Goal: Task Accomplishment & Management: Use online tool/utility

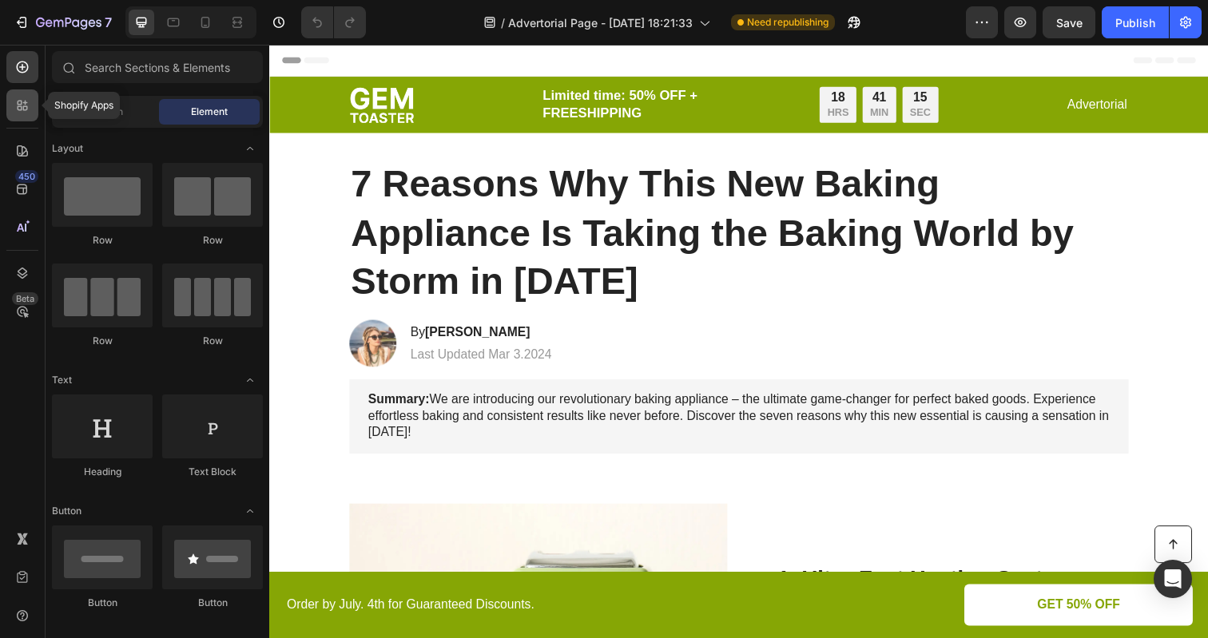
click at [19, 105] on icon at bounding box center [22, 105] width 16 height 16
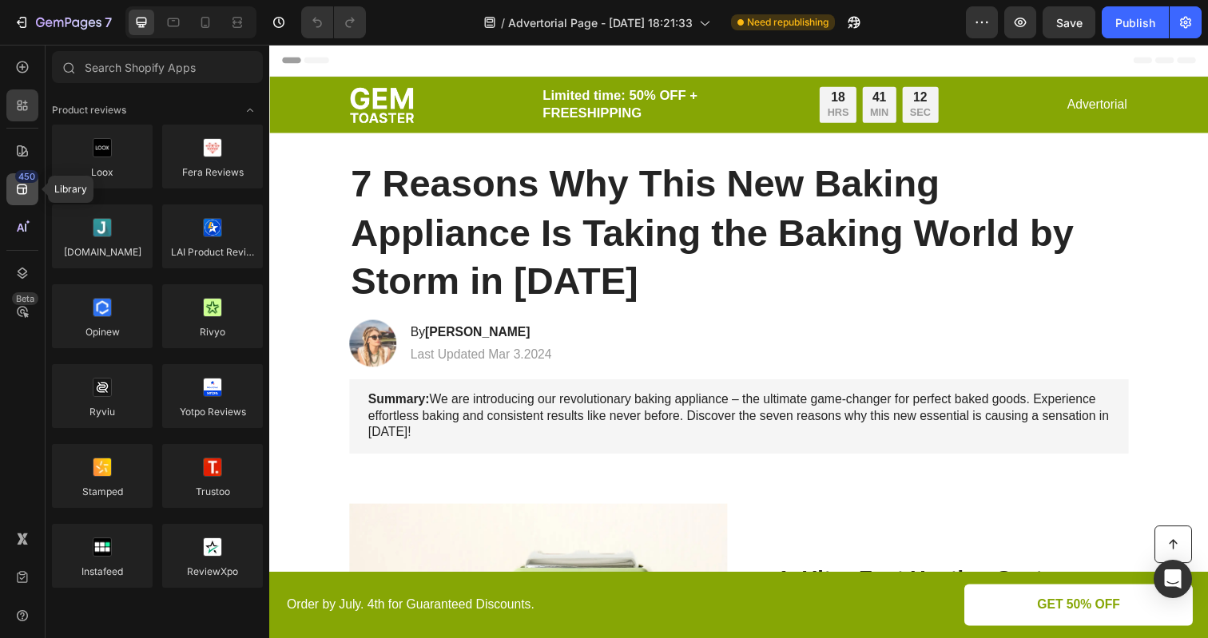
click at [20, 193] on icon at bounding box center [22, 189] width 16 height 16
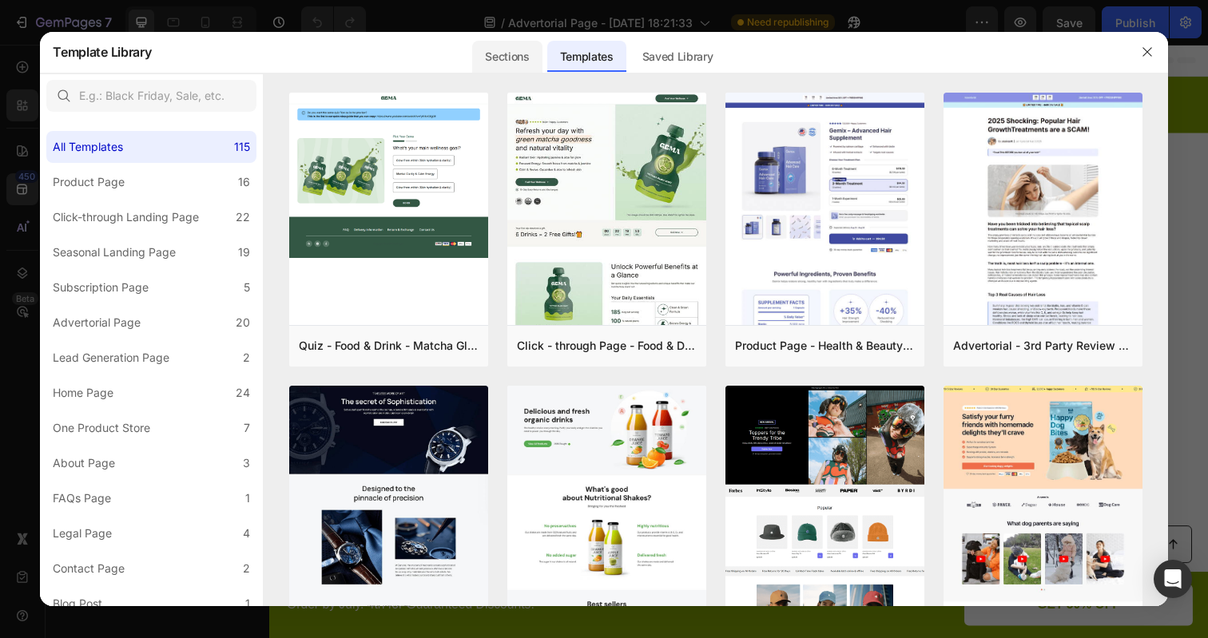
click at [526, 63] on div "Sections" at bounding box center [506, 57] width 69 height 32
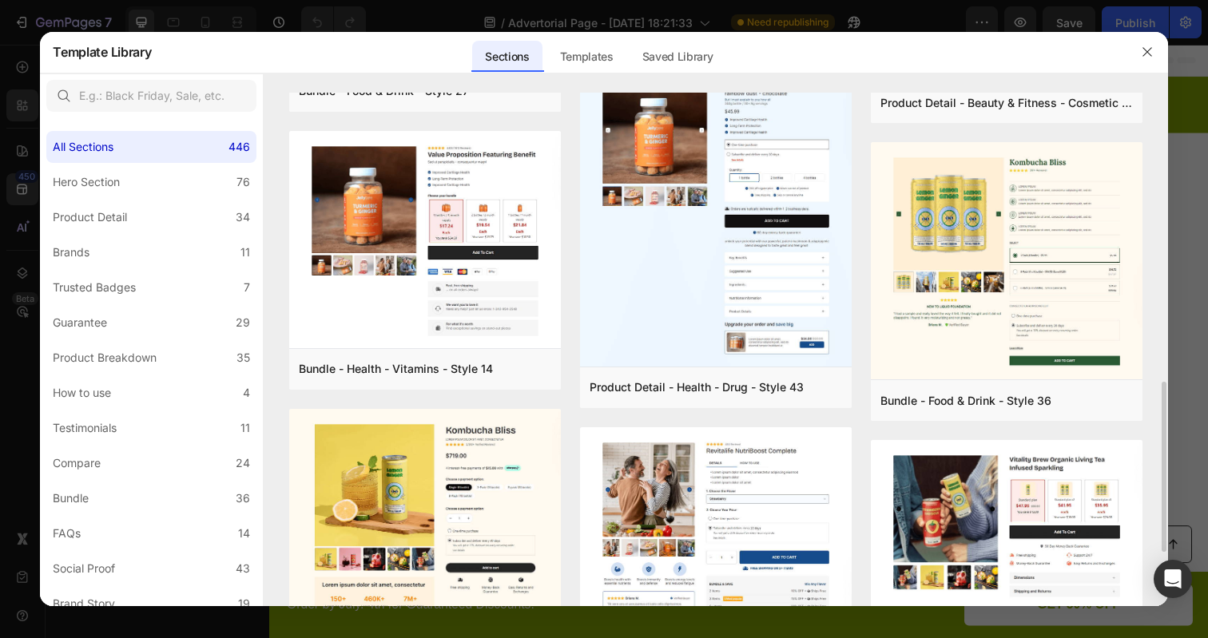
scroll to position [951, 0]
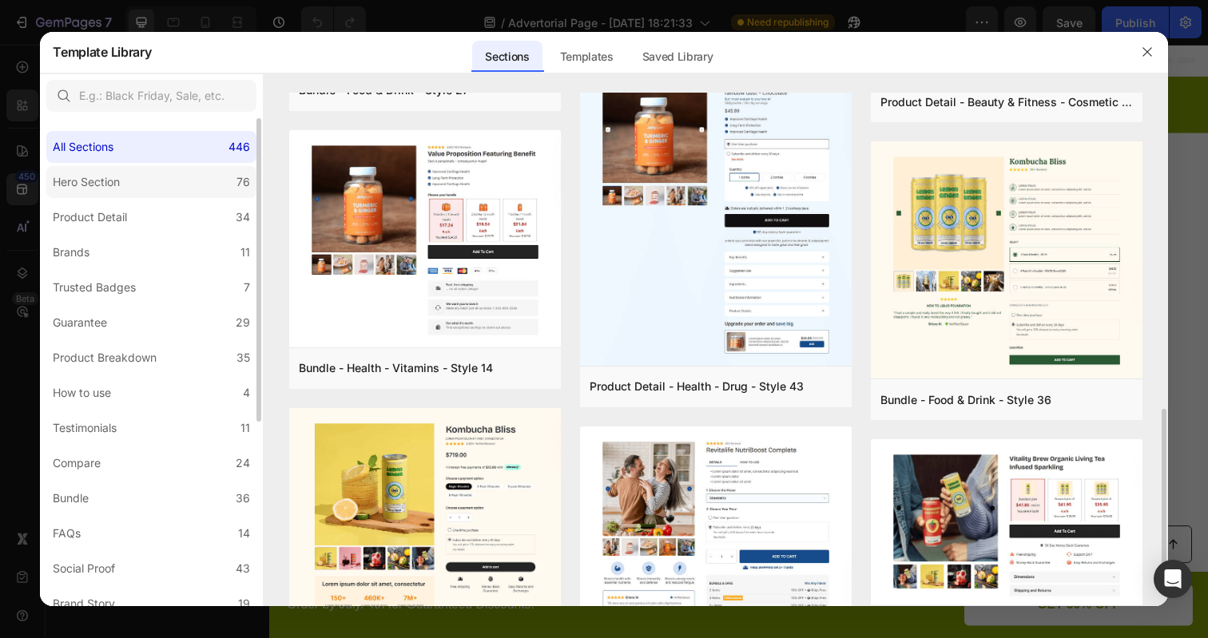
click at [182, 194] on label "Hero Section 76" at bounding box center [151, 182] width 210 height 32
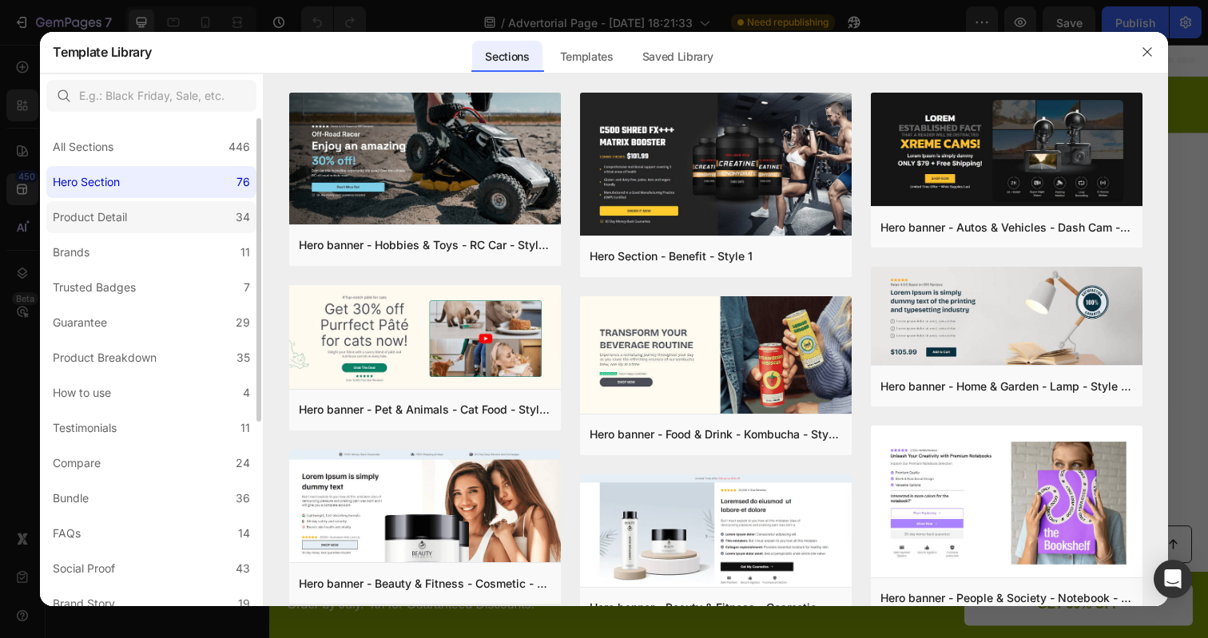
click at [179, 203] on label "Product Detail 34" at bounding box center [151, 217] width 210 height 32
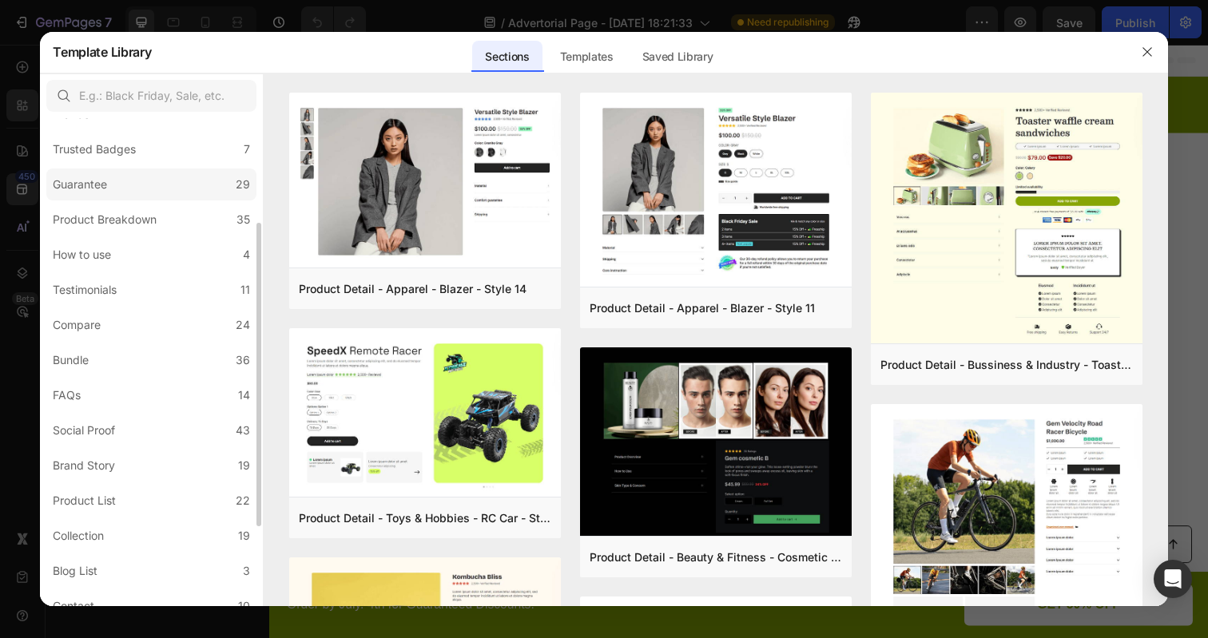
scroll to position [154, 0]
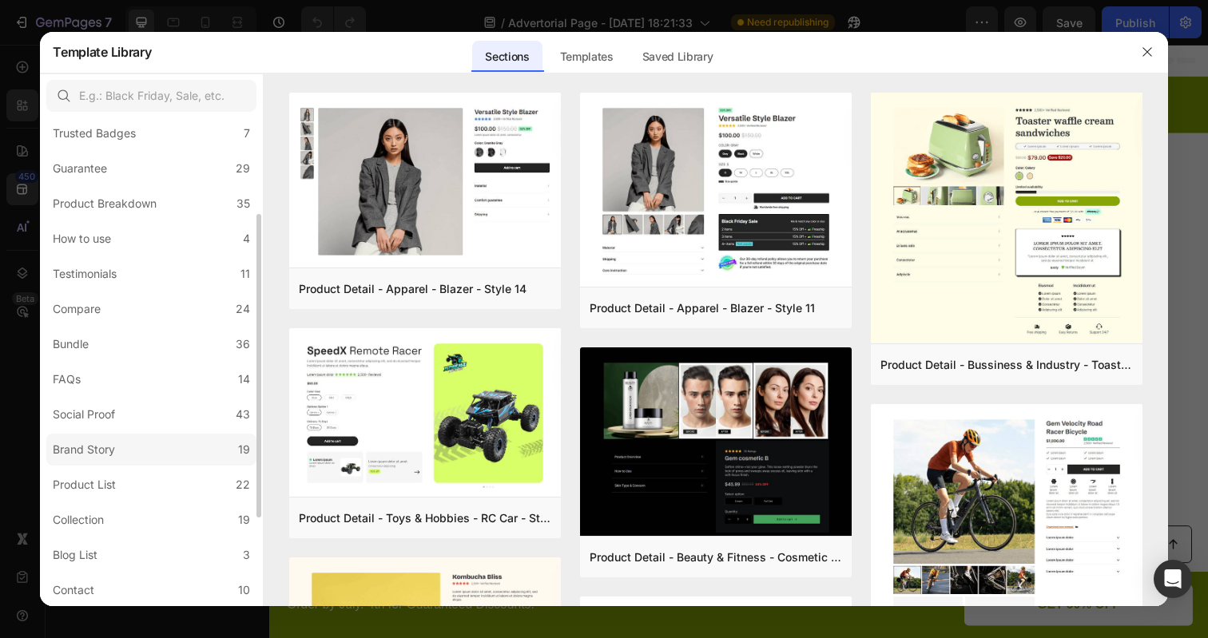
click at [151, 440] on label "Brand Story 19" at bounding box center [151, 450] width 210 height 32
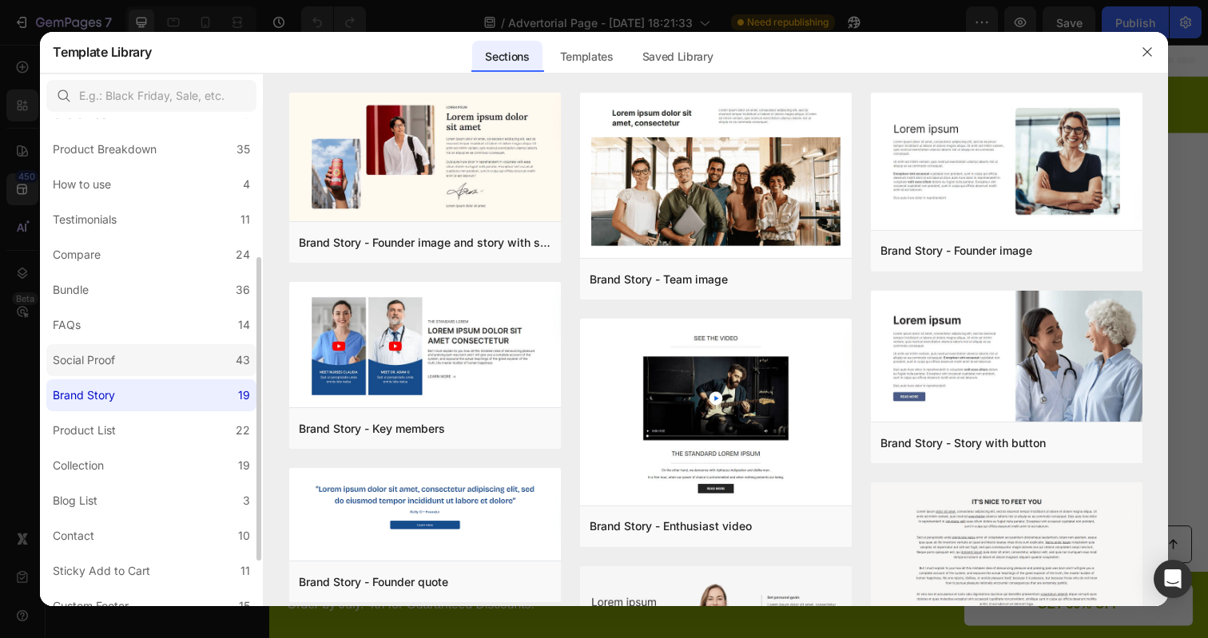
scroll to position [220, 0]
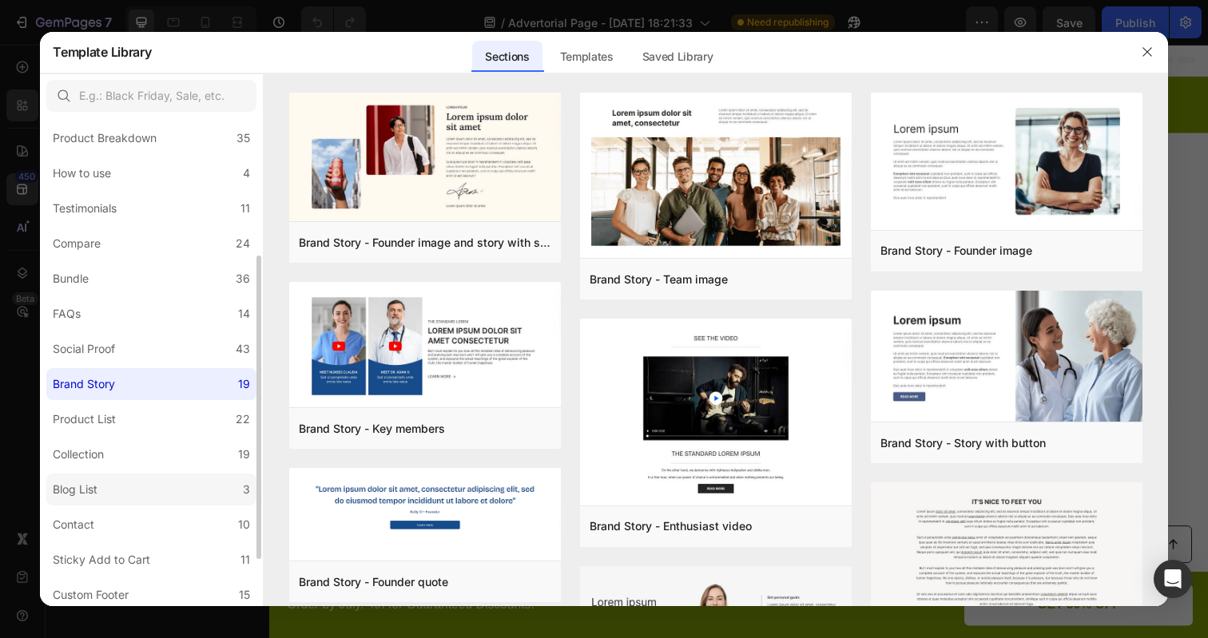
click at [125, 474] on label "Blog List 3" at bounding box center [151, 490] width 210 height 32
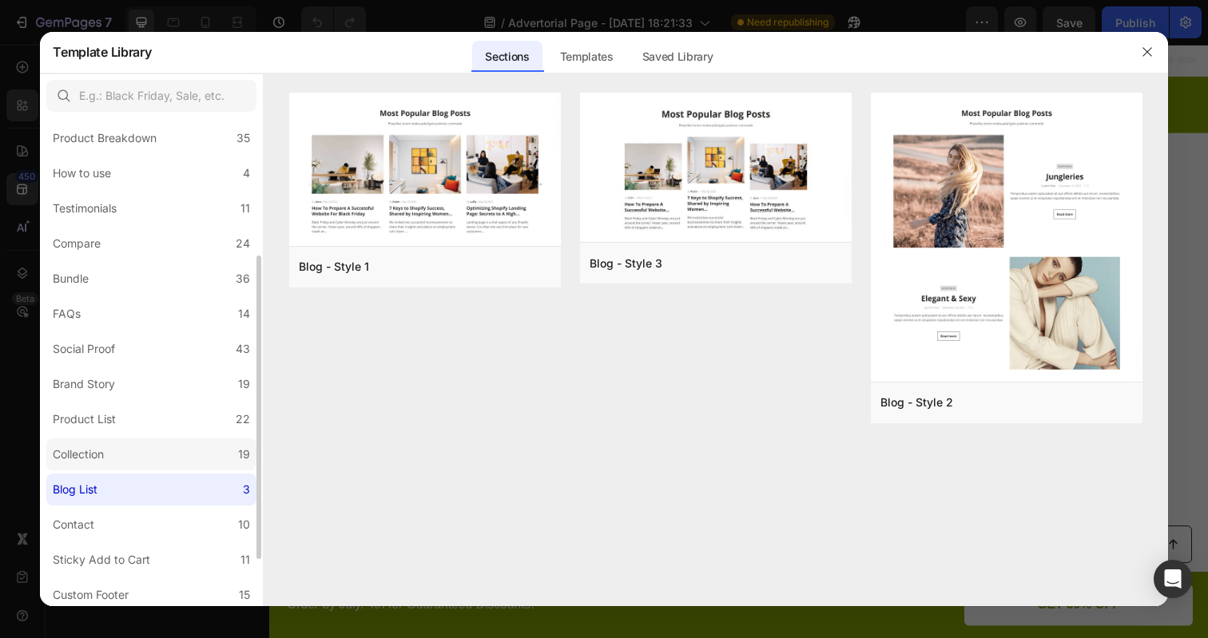
click at [129, 448] on label "Collection 19" at bounding box center [151, 455] width 210 height 32
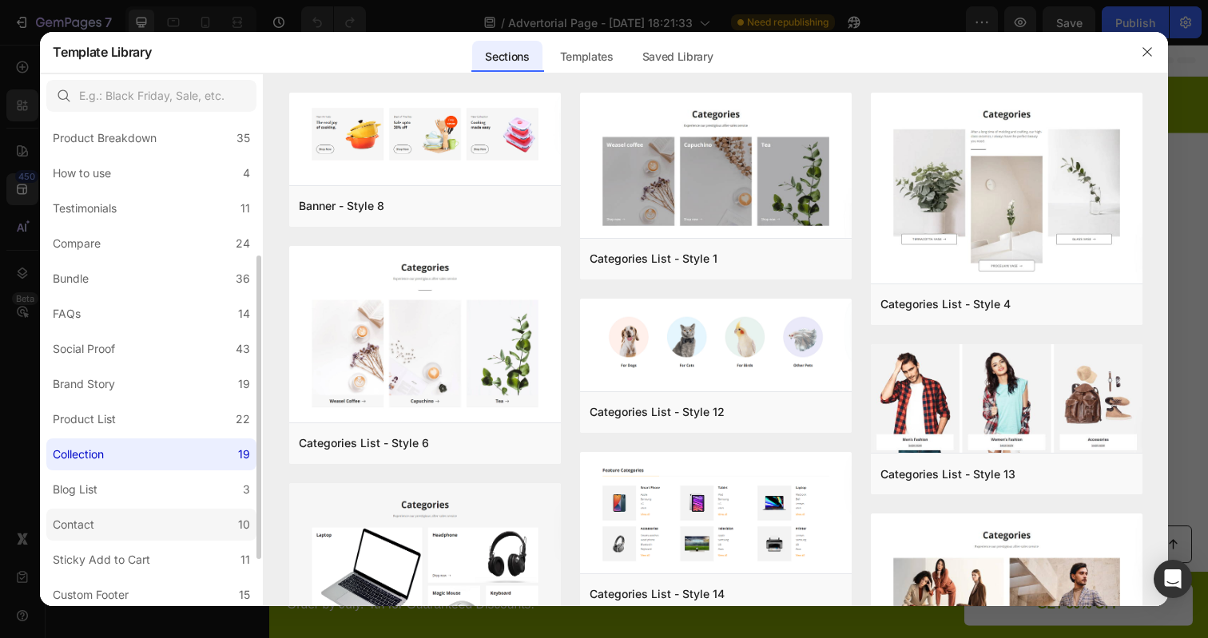
click at [119, 530] on label "Contact 10" at bounding box center [151, 525] width 210 height 32
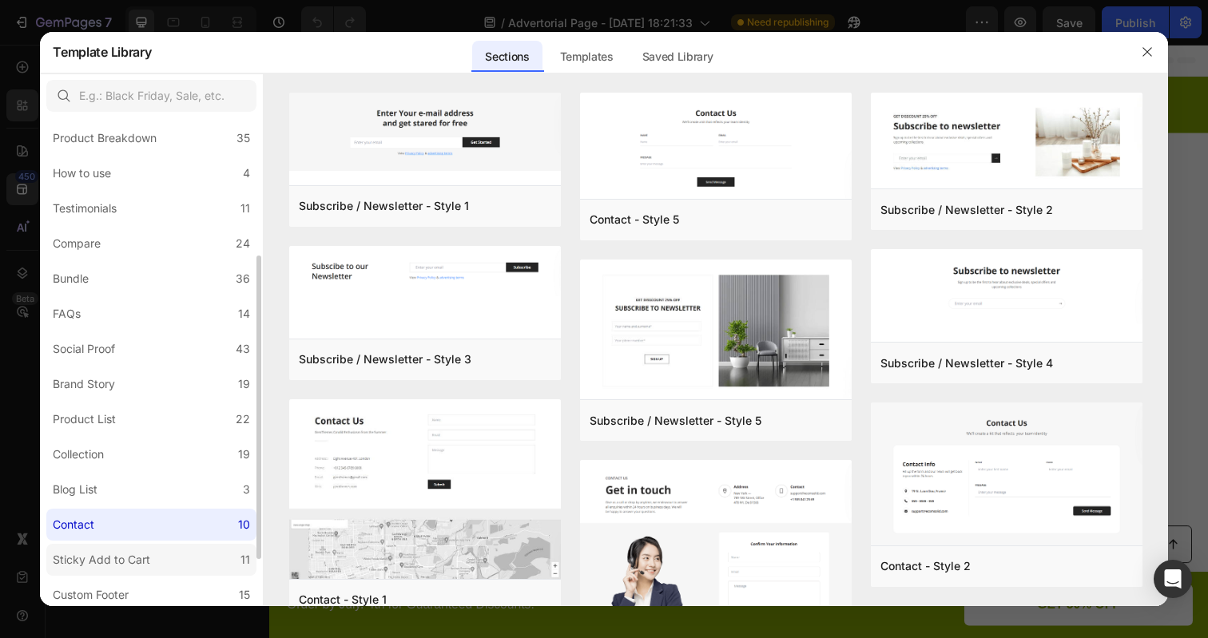
click at [120, 566] on div "Sticky Add to Cart" at bounding box center [101, 559] width 97 height 19
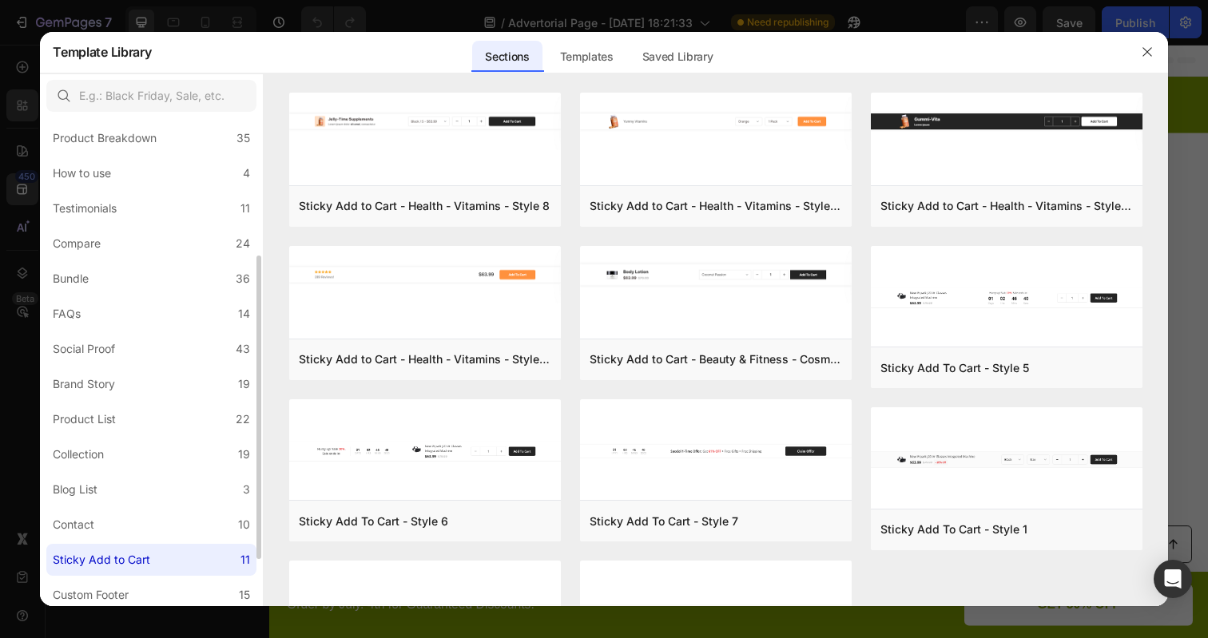
click at [121, 576] on div "All Sections 446 Hero Section 76 Product Detail 34 Brands 11 Trusted Badges 7 G…" at bounding box center [151, 290] width 223 height 783
click at [138, 312] on label "FAQs 14" at bounding box center [151, 314] width 210 height 32
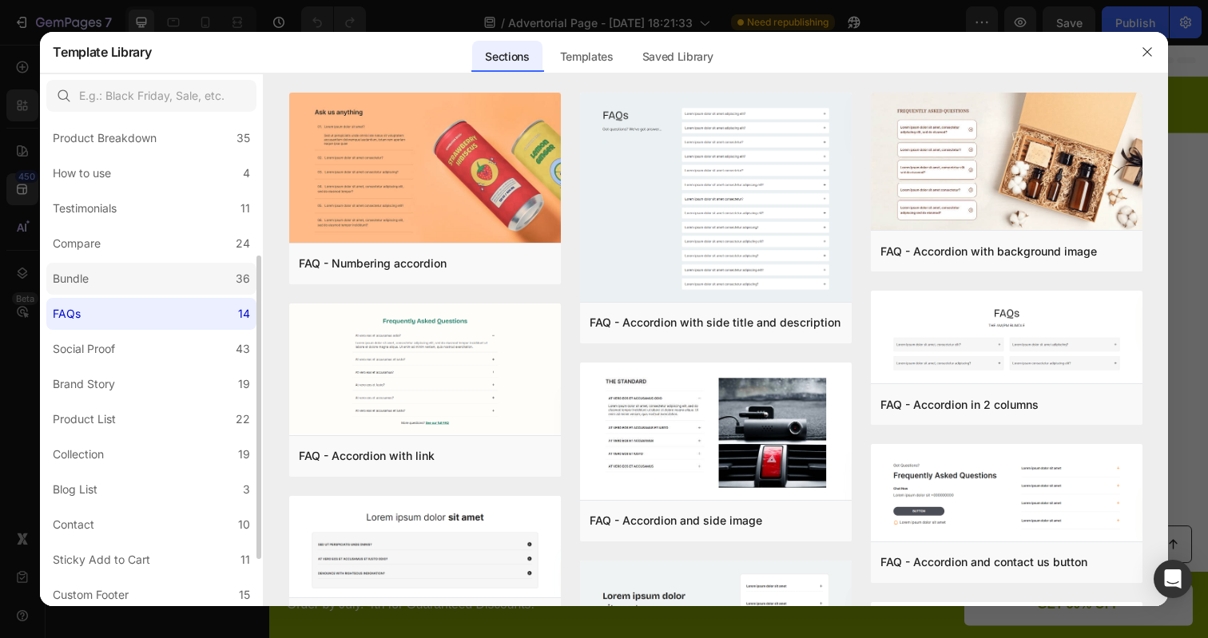
click at [150, 281] on label "Bundle 36" at bounding box center [151, 279] width 210 height 32
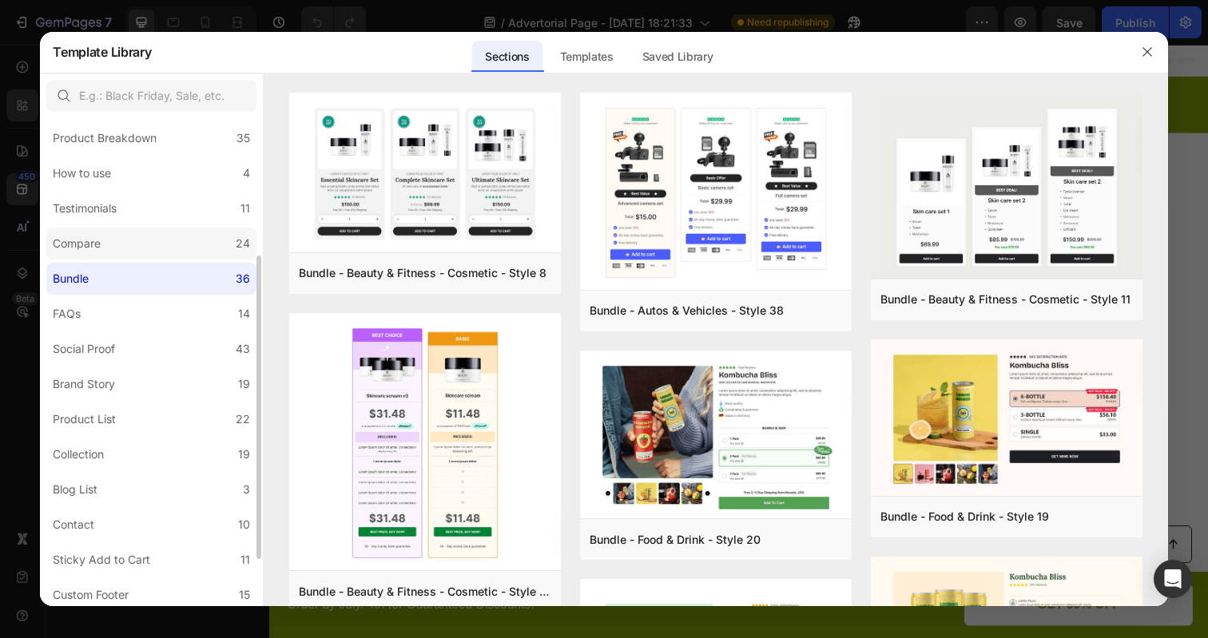
click at [165, 236] on label "Compare 24" at bounding box center [151, 244] width 210 height 32
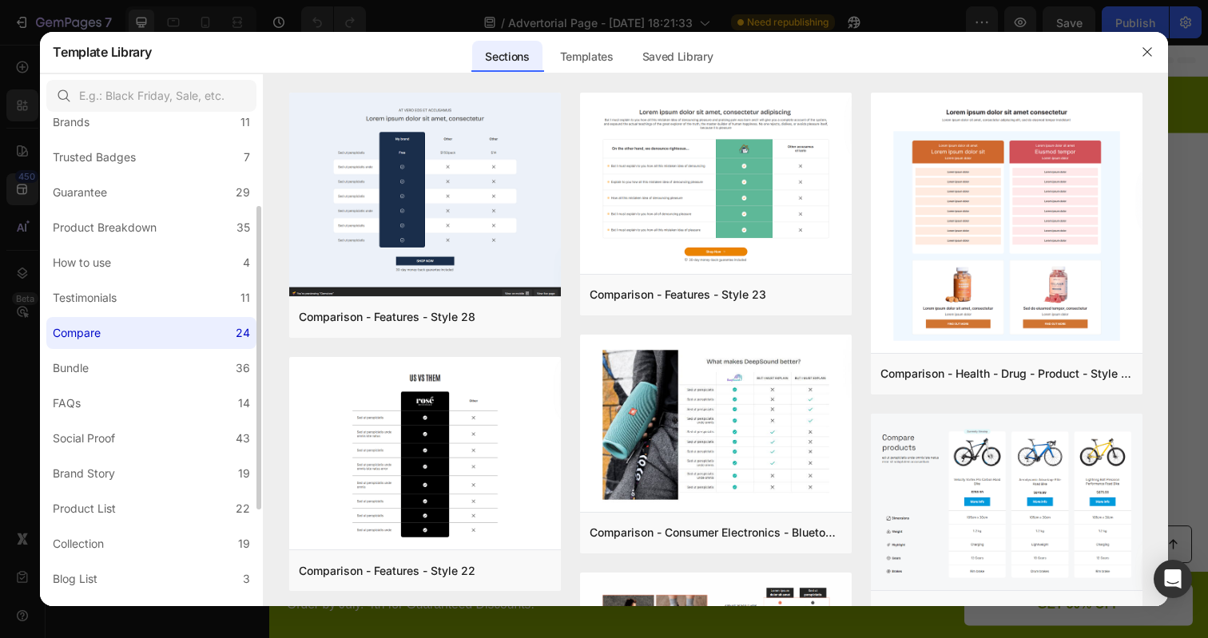
scroll to position [129, 0]
click at [149, 301] on label "Testimonials 11" at bounding box center [151, 299] width 210 height 32
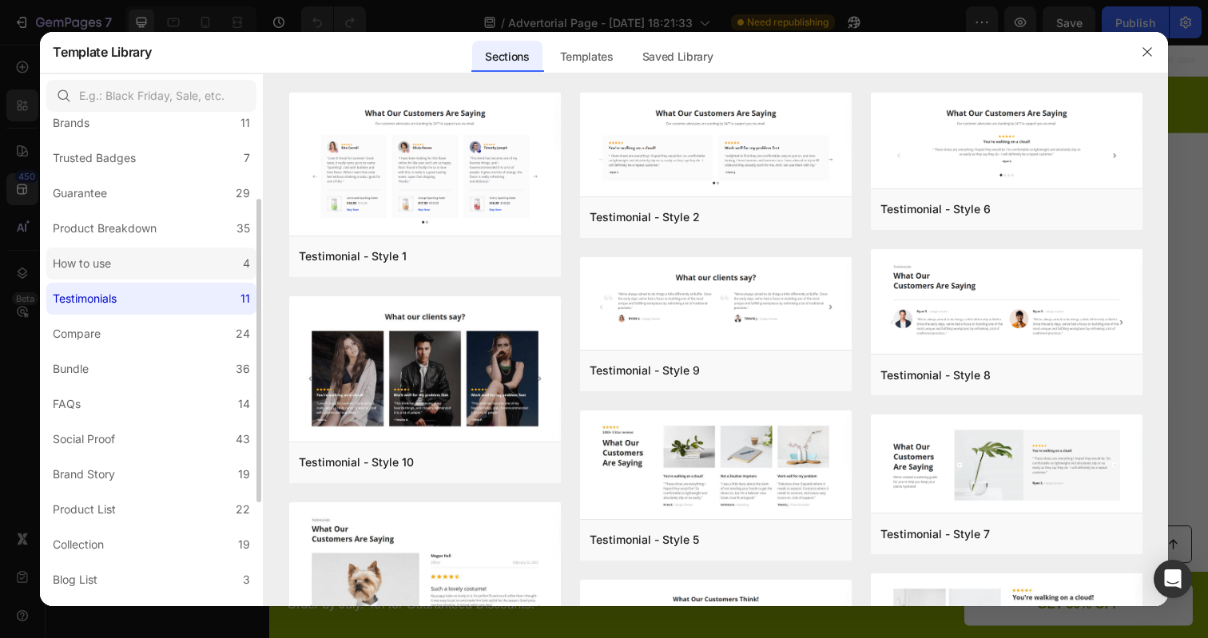
click at [162, 263] on label "How to use 4" at bounding box center [151, 264] width 210 height 32
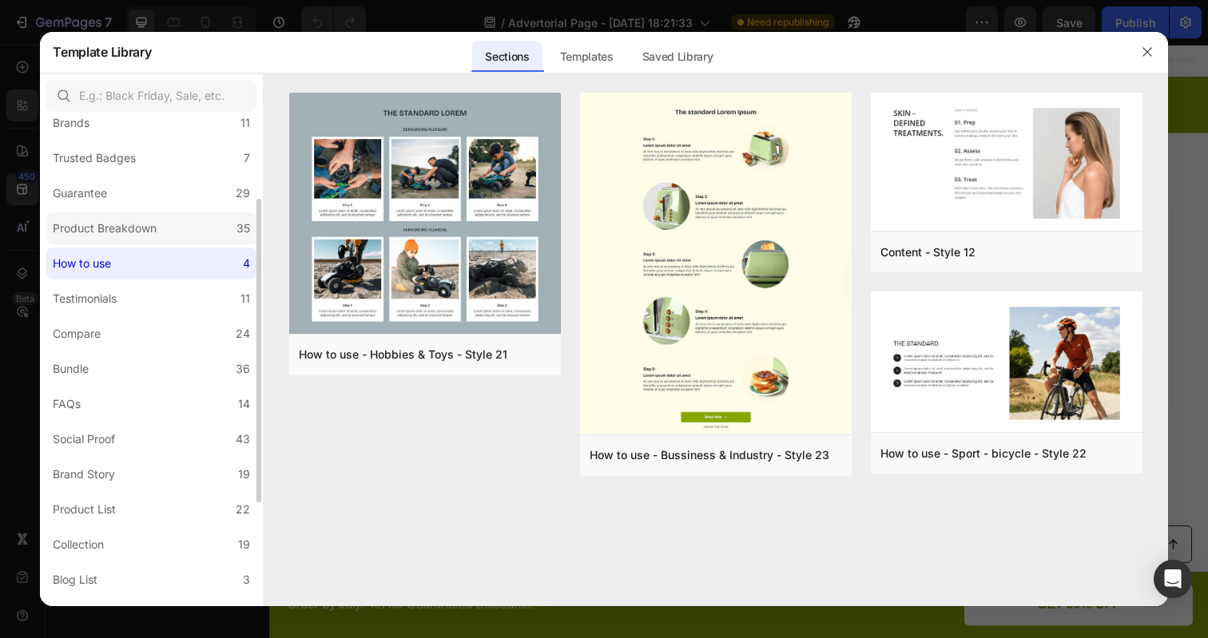
click at [173, 228] on label "Product Breakdown 35" at bounding box center [151, 228] width 210 height 32
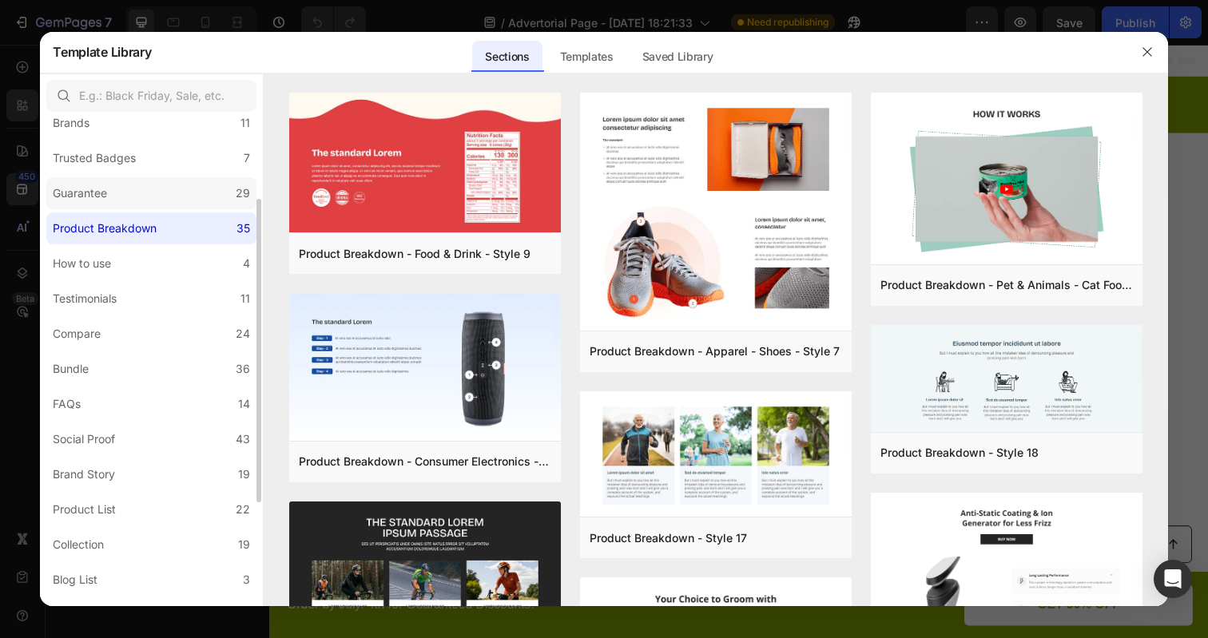
click at [181, 201] on label "Guarantee 29" at bounding box center [151, 193] width 210 height 32
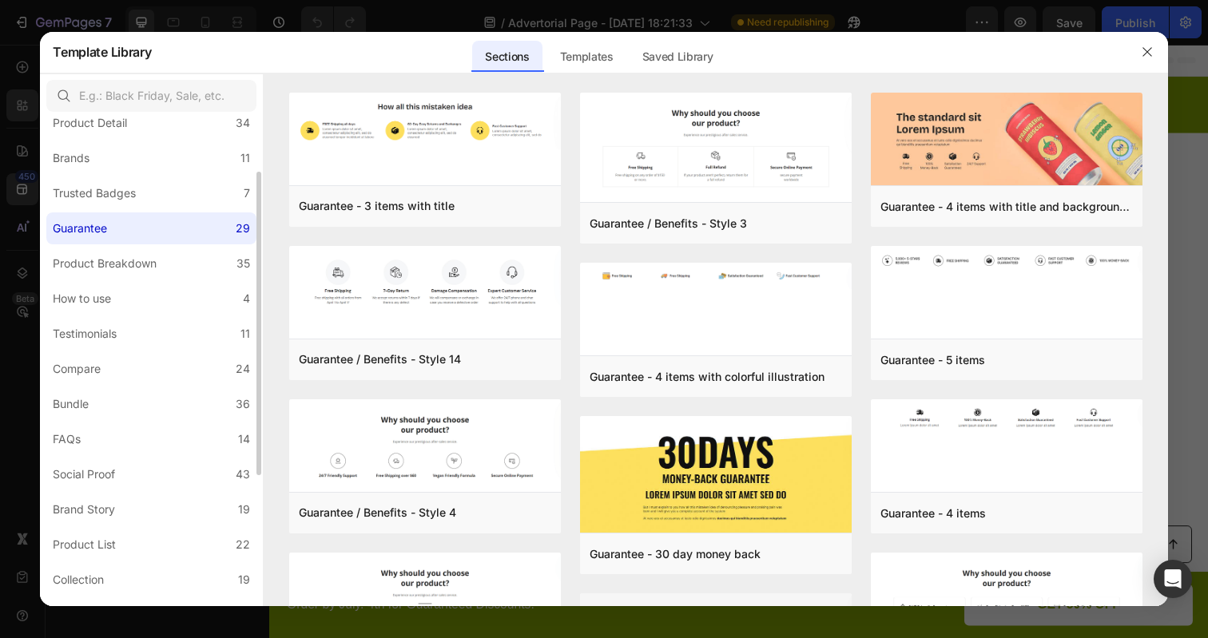
scroll to position [77, 0]
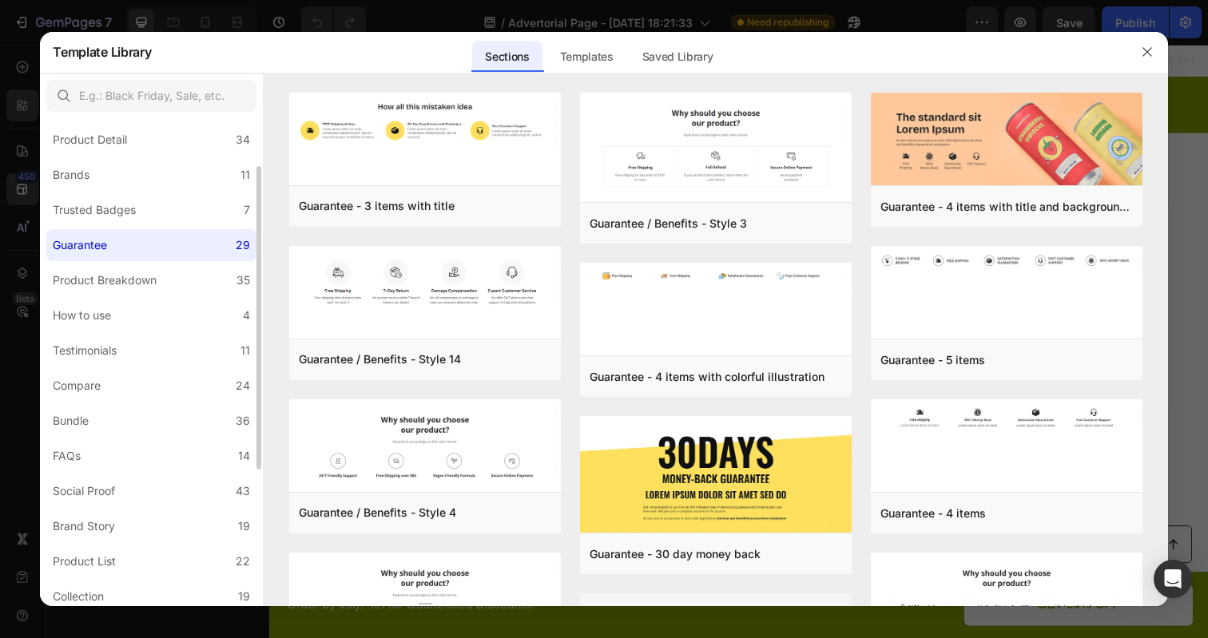
click at [177, 226] on div "All Sections 446 Hero Section 76 Product Detail 34 Brands 11 Trusted Badges 7 G…" at bounding box center [151, 432] width 223 height 783
click at [179, 217] on label "Trusted Badges 7" at bounding box center [151, 210] width 210 height 32
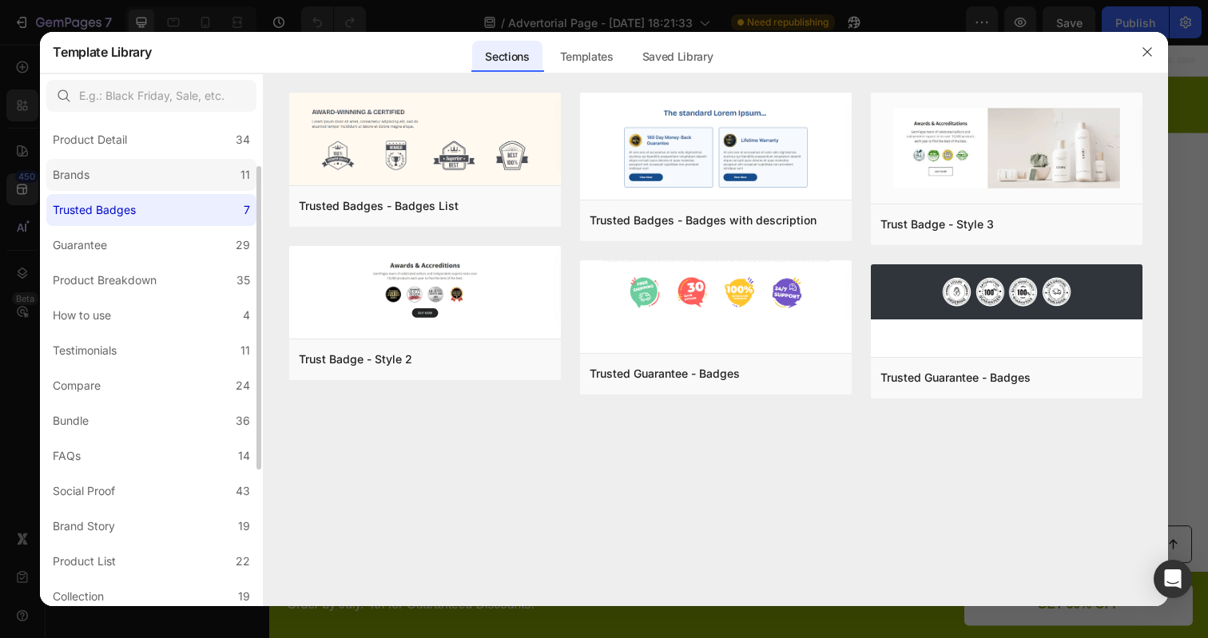
click at [189, 177] on label "Brands 11" at bounding box center [151, 175] width 210 height 32
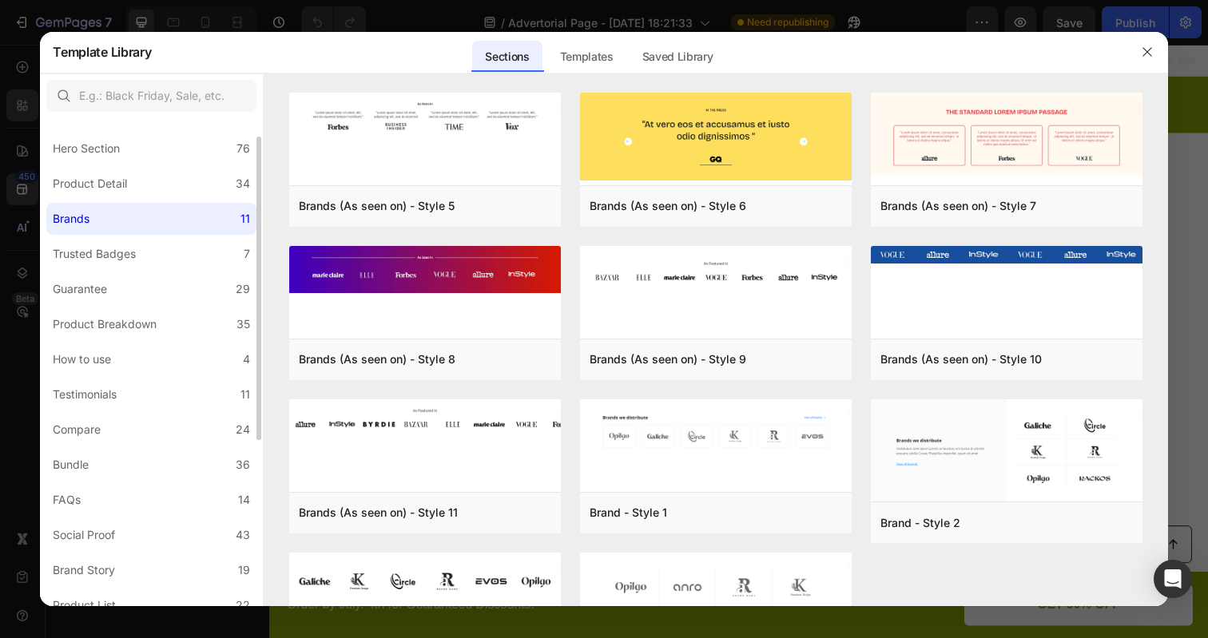
scroll to position [32, 0]
click at [214, 173] on label "Product Detail 34" at bounding box center [151, 185] width 210 height 32
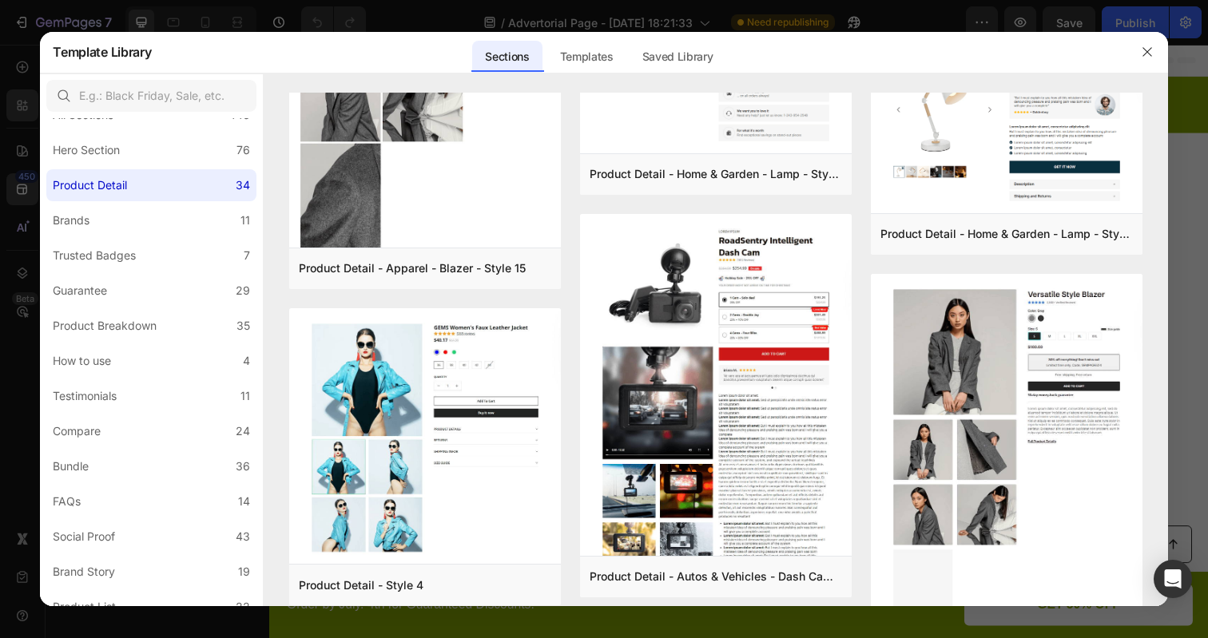
scroll to position [2808, 0]
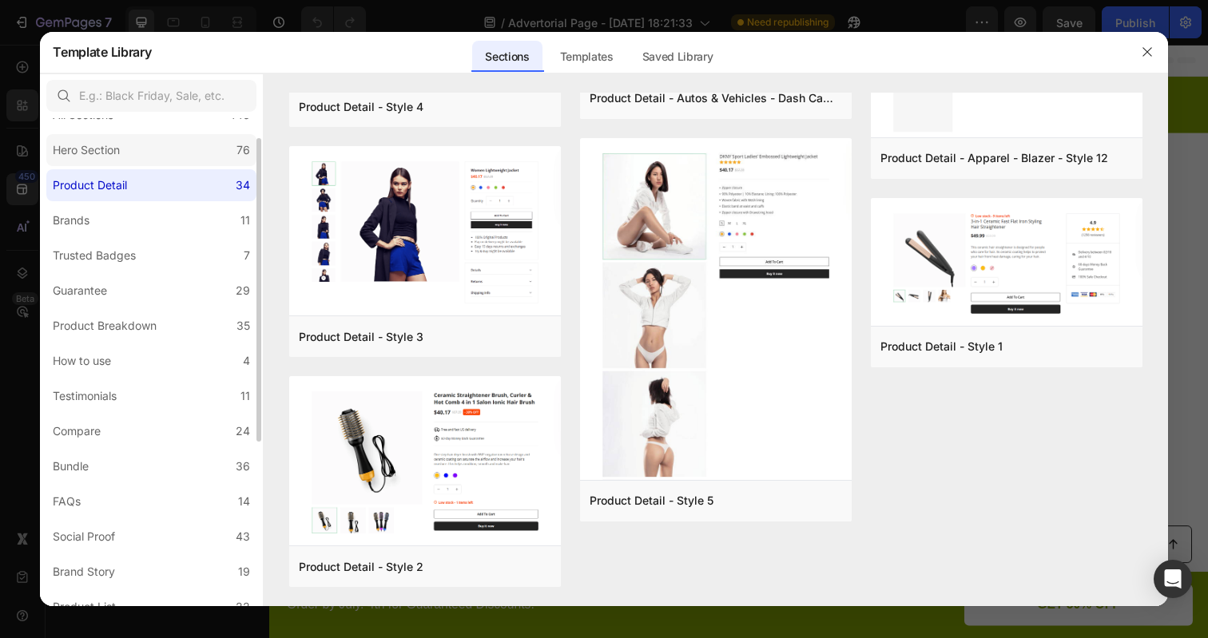
click at [177, 151] on label "Hero Section 76" at bounding box center [151, 150] width 210 height 32
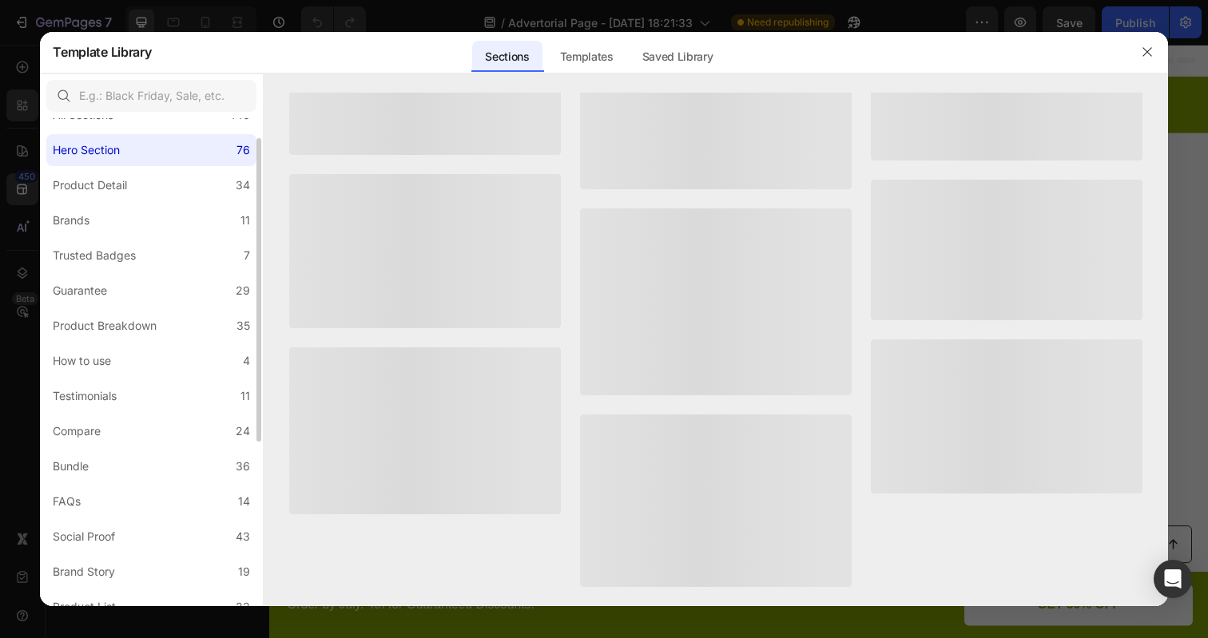
scroll to position [0, 0]
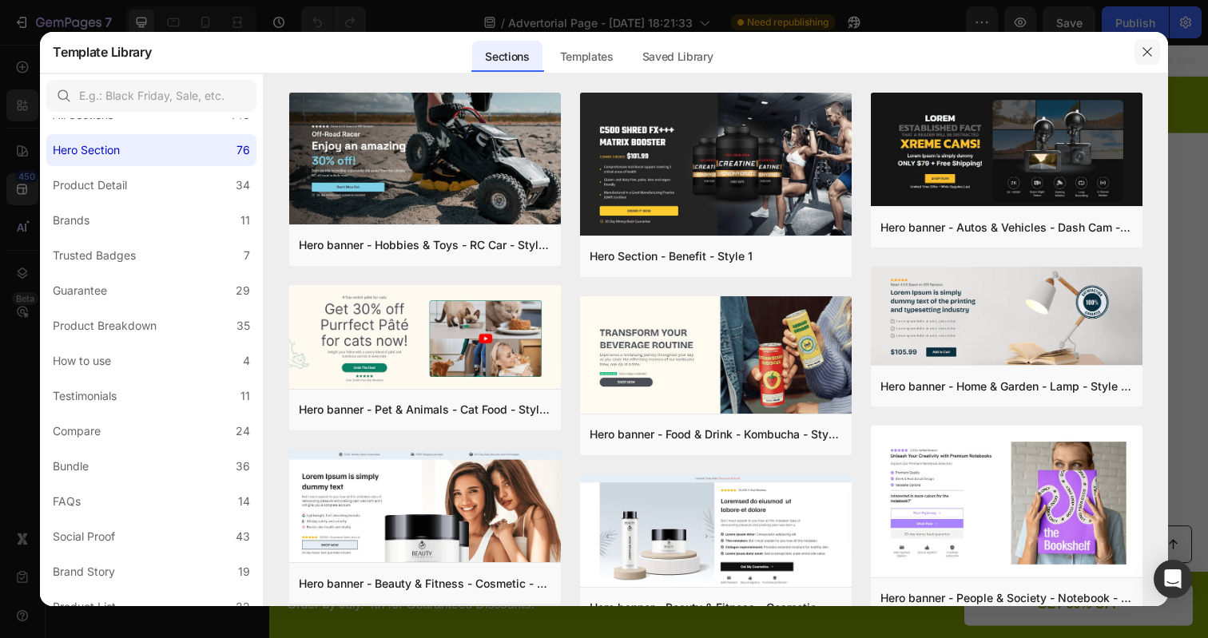
click at [1150, 42] on button "button" at bounding box center [1147, 52] width 26 height 26
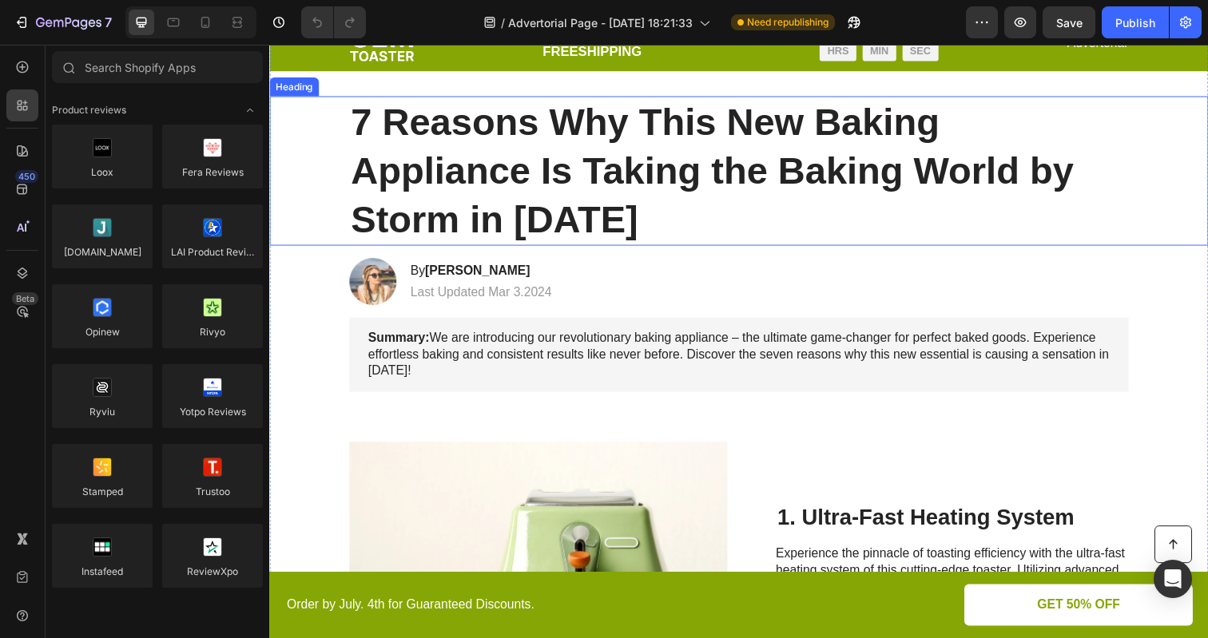
scroll to position [77, 0]
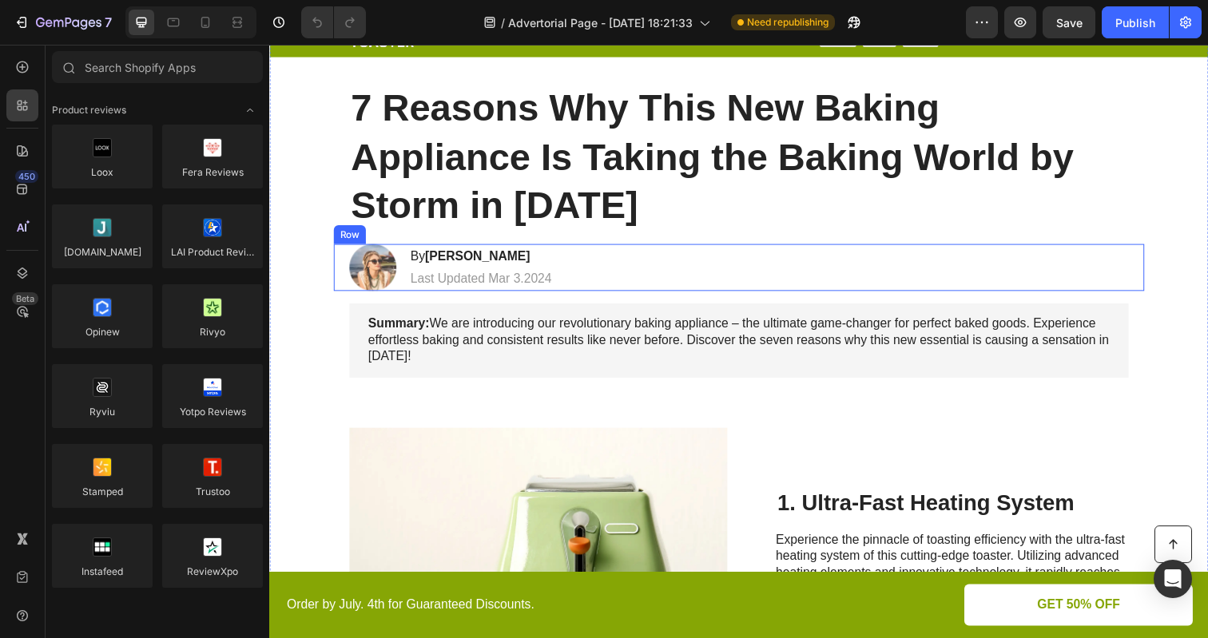
click at [847, 268] on div "Image By [PERSON_NAME] Heading Last Updated Mar 3.2024 Text [GEOGRAPHIC_DATA]" at bounding box center [749, 272] width 828 height 48
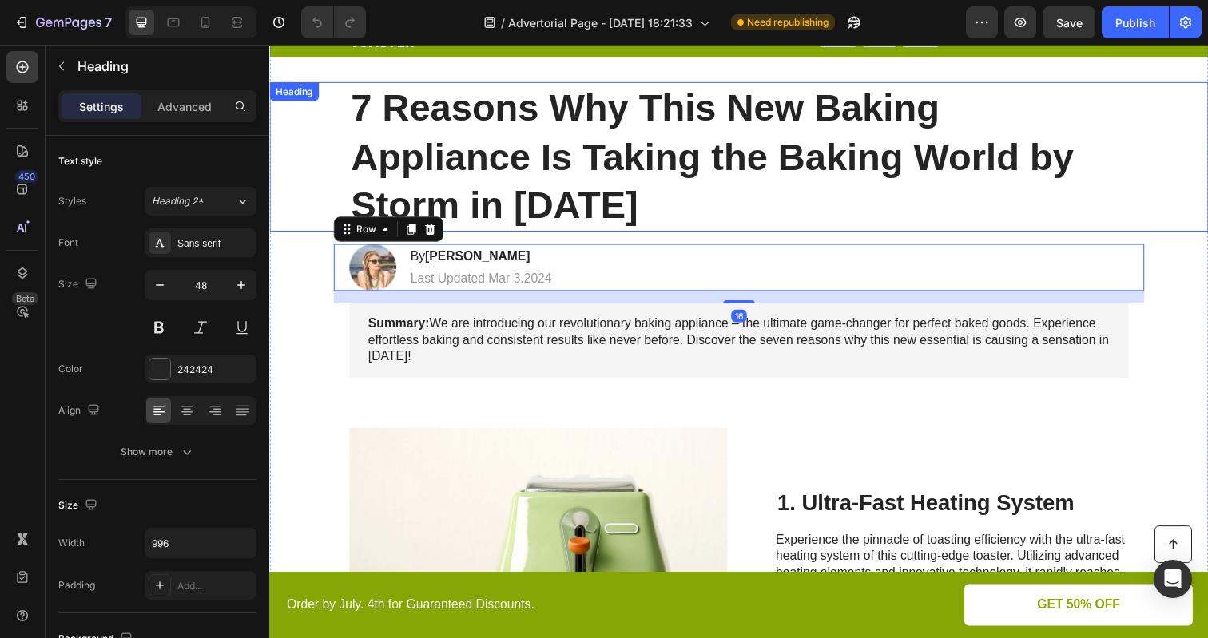
click at [869, 171] on h1 "7 Reasons Why This New Baking Appliance Is Taking the Baking World by Storm in …" at bounding box center [749, 159] width 796 height 153
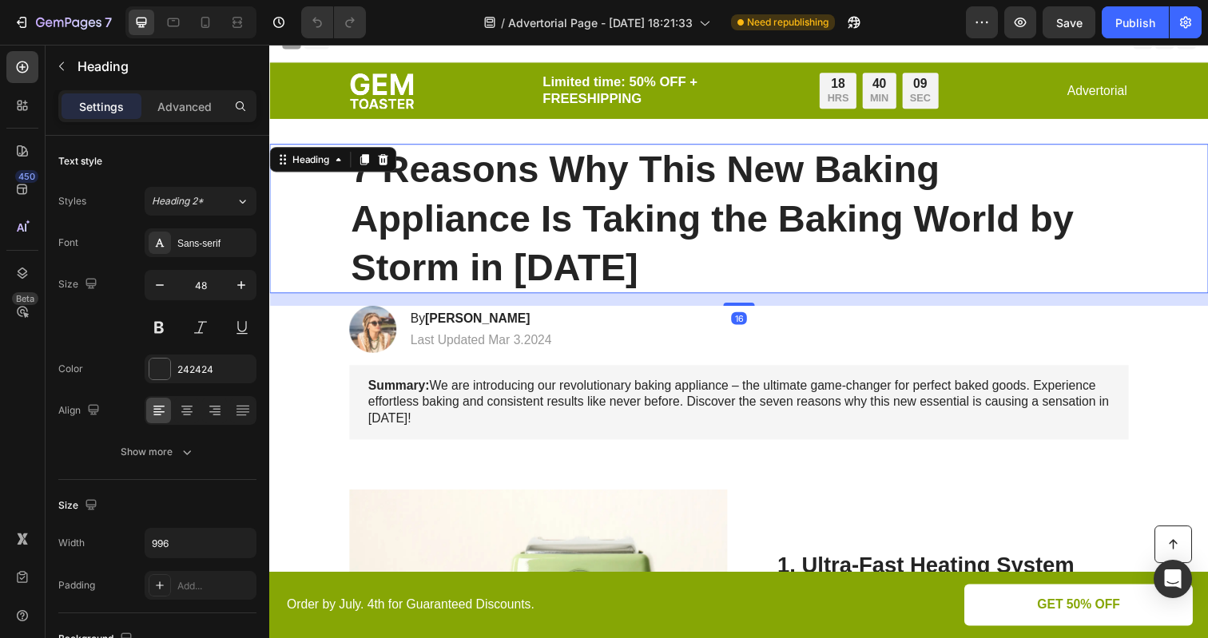
scroll to position [0, 0]
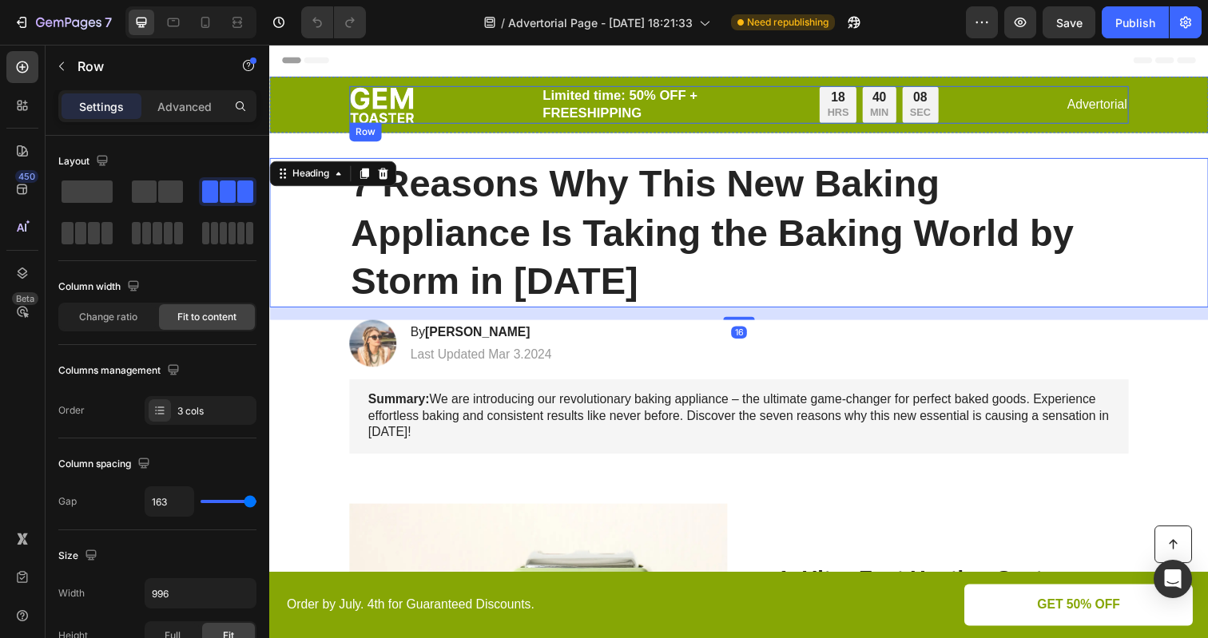
click at [994, 96] on div "Image Limited time: 50% OFF + FREESHIPPING Text Block 18 HRS 40 MIN 08 SEC Coun…" at bounding box center [749, 106] width 796 height 38
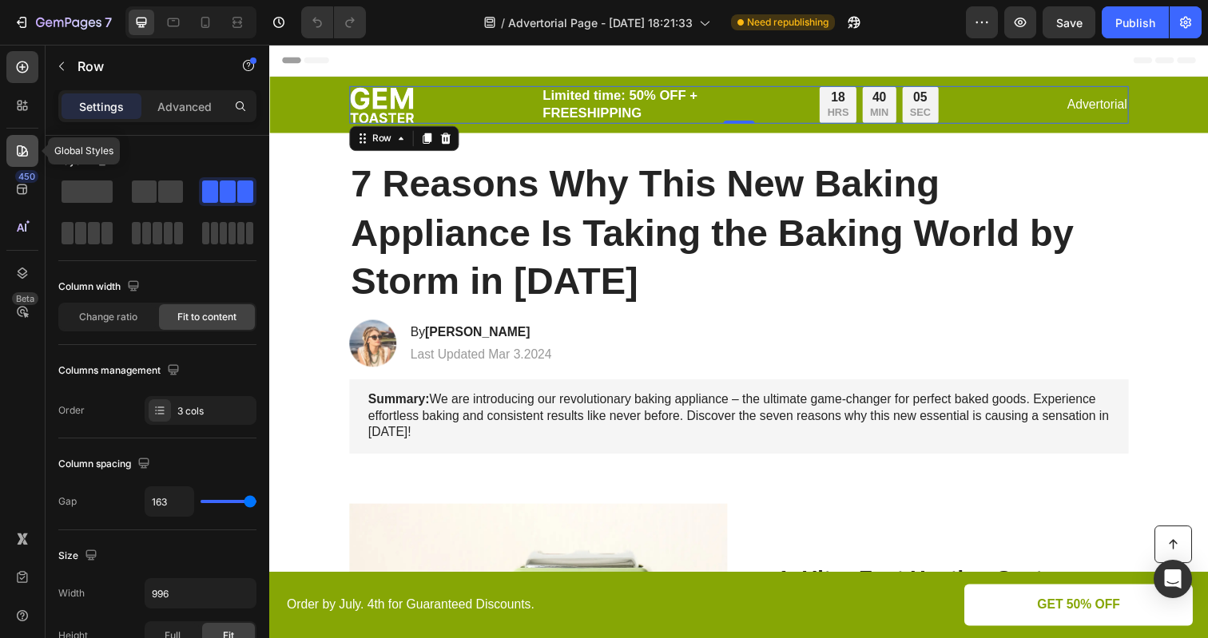
click at [20, 153] on icon at bounding box center [20, 154] width 2 height 2
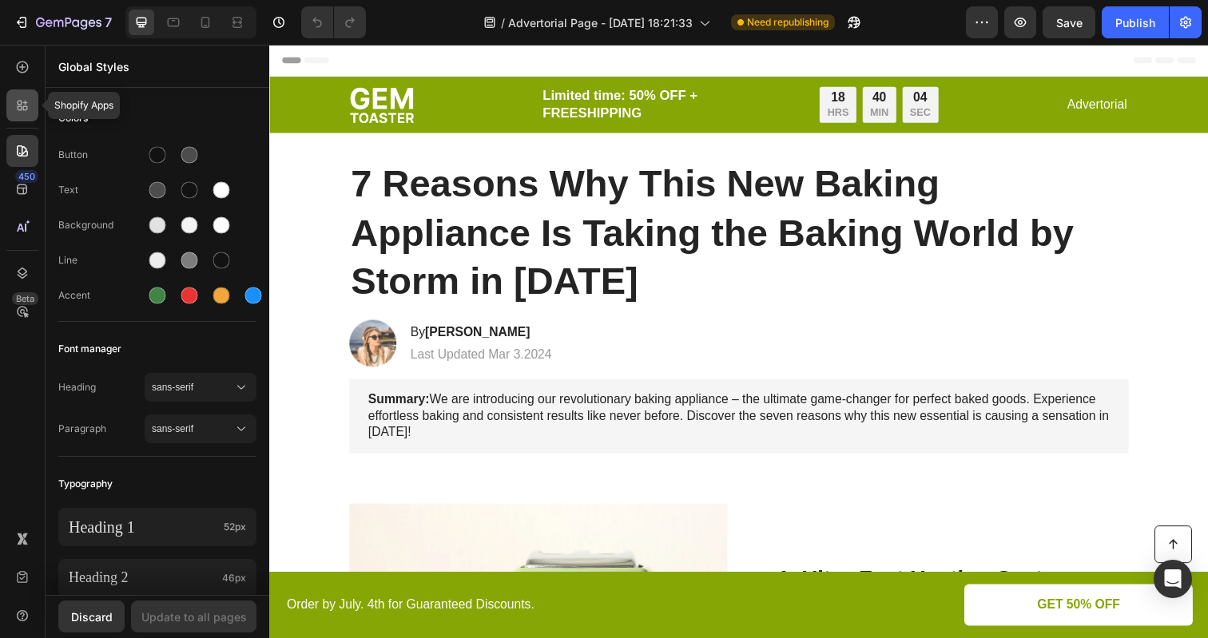
click at [23, 106] on icon at bounding box center [25, 108] width 5 height 5
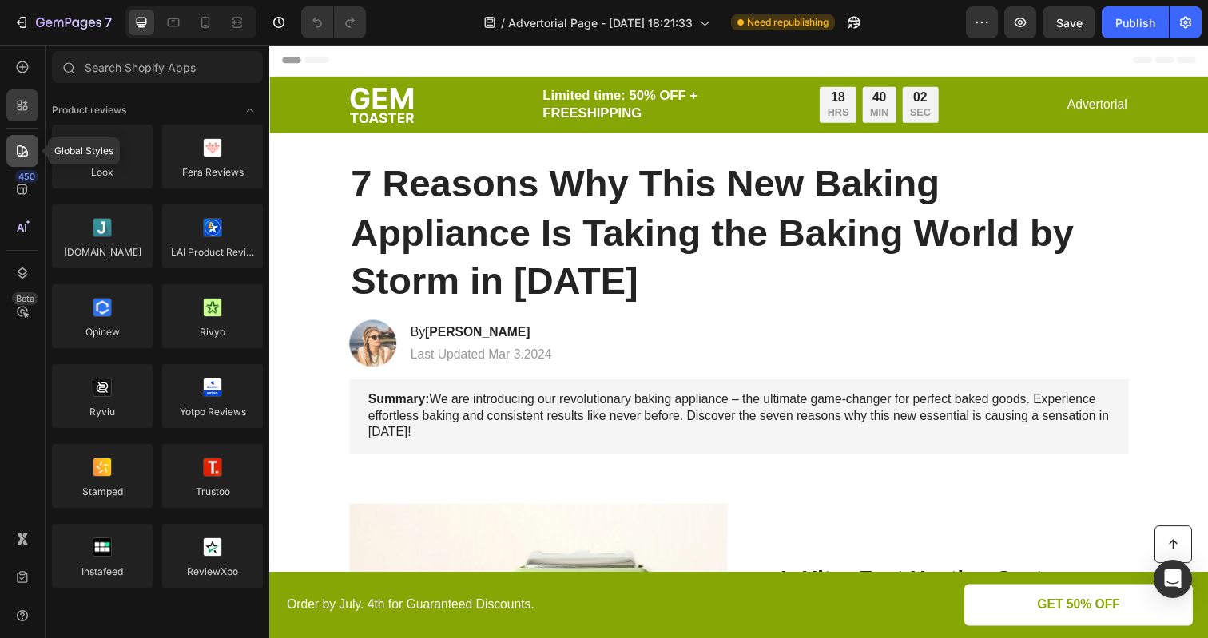
click at [17, 145] on icon at bounding box center [22, 151] width 16 height 16
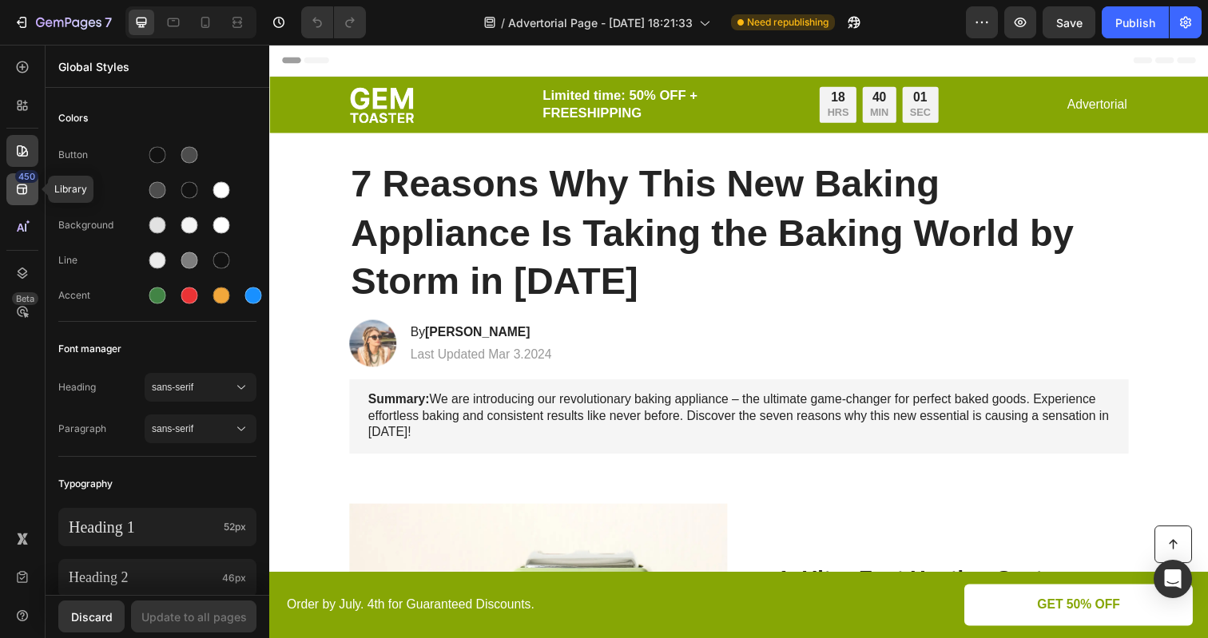
click at [18, 199] on div "450" at bounding box center [22, 189] width 32 height 32
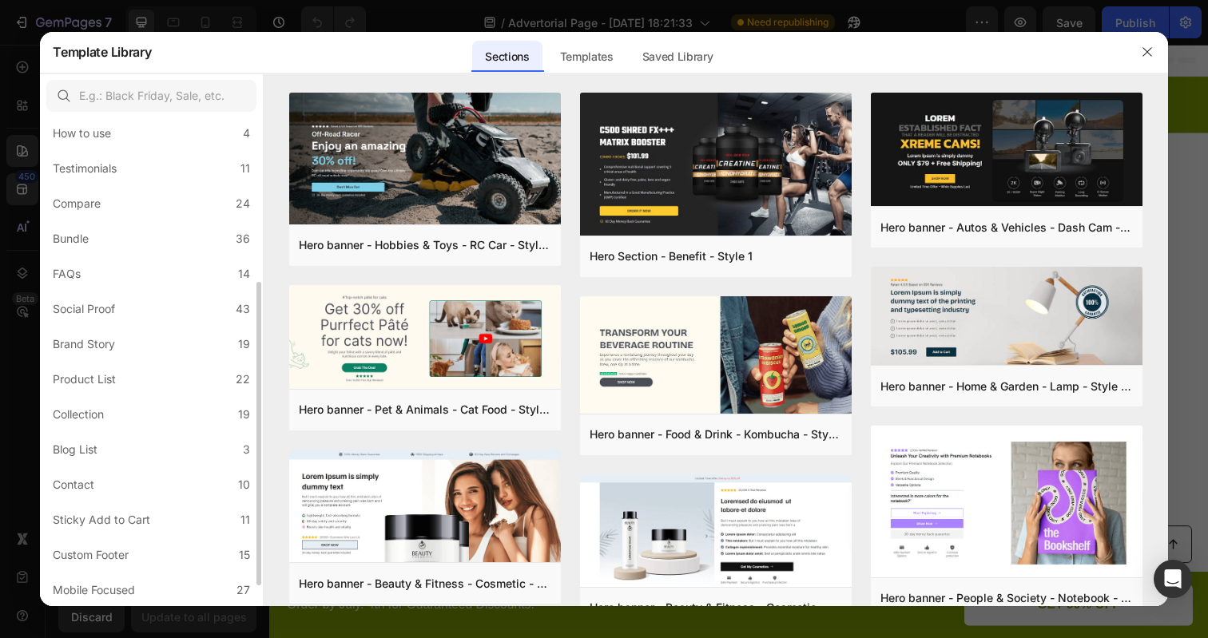
scroll to position [295, 0]
click at [93, 530] on label "Custom Footer 15" at bounding box center [151, 520] width 210 height 32
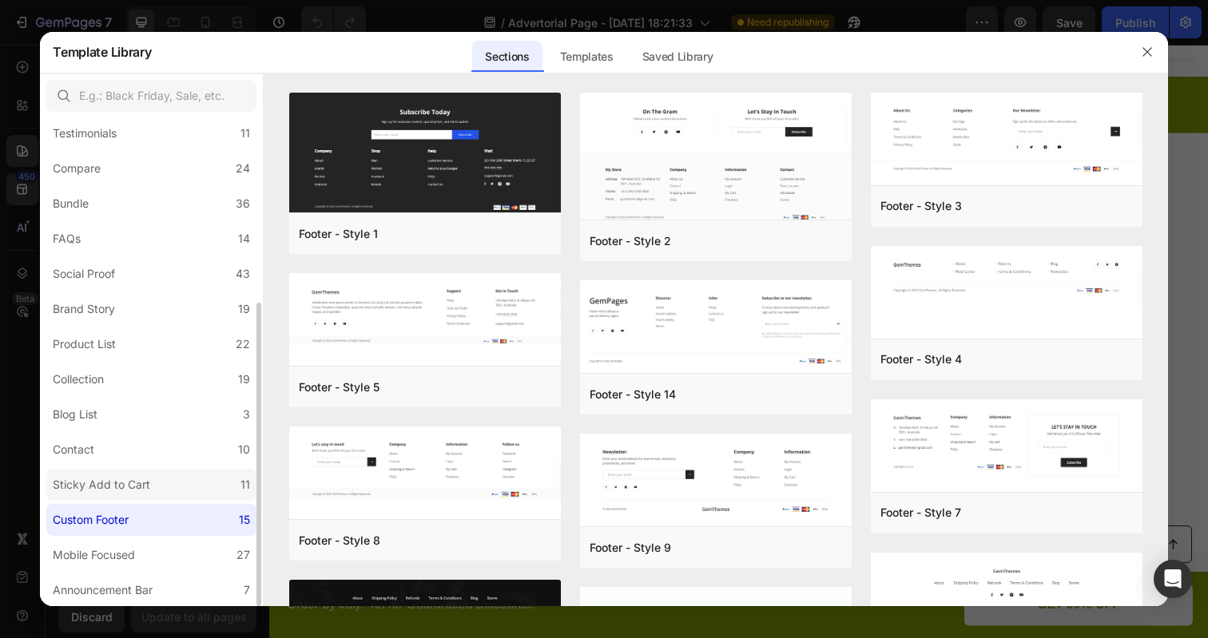
click at [108, 485] on div "Sticky Add to Cart" at bounding box center [101, 484] width 97 height 19
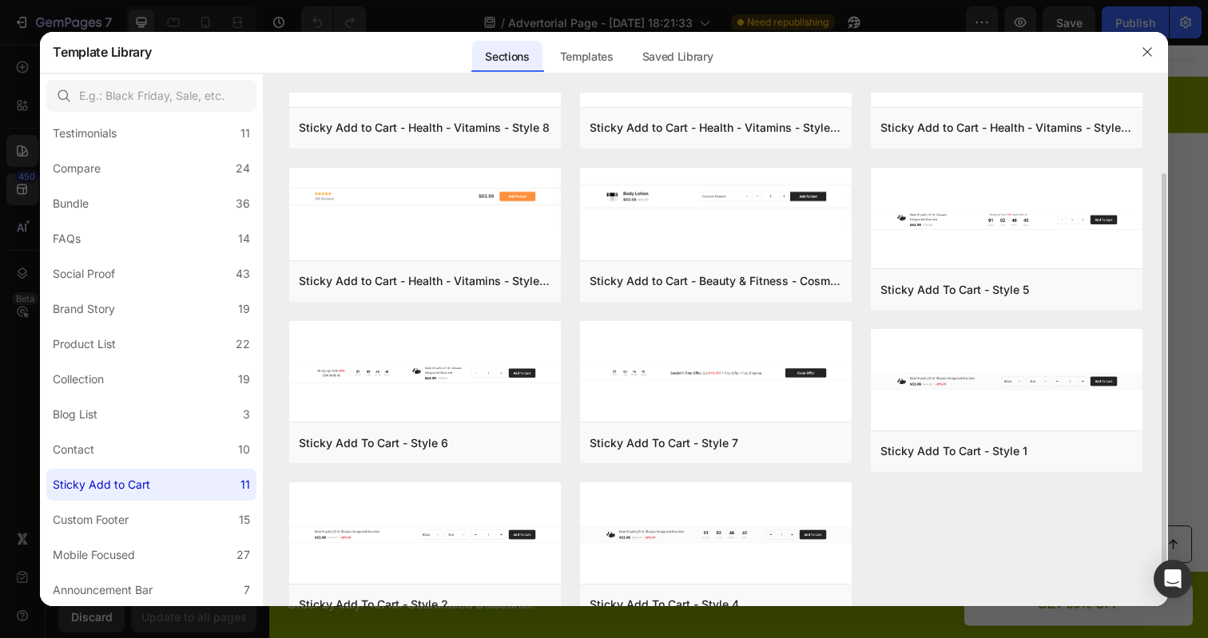
scroll to position [117, 0]
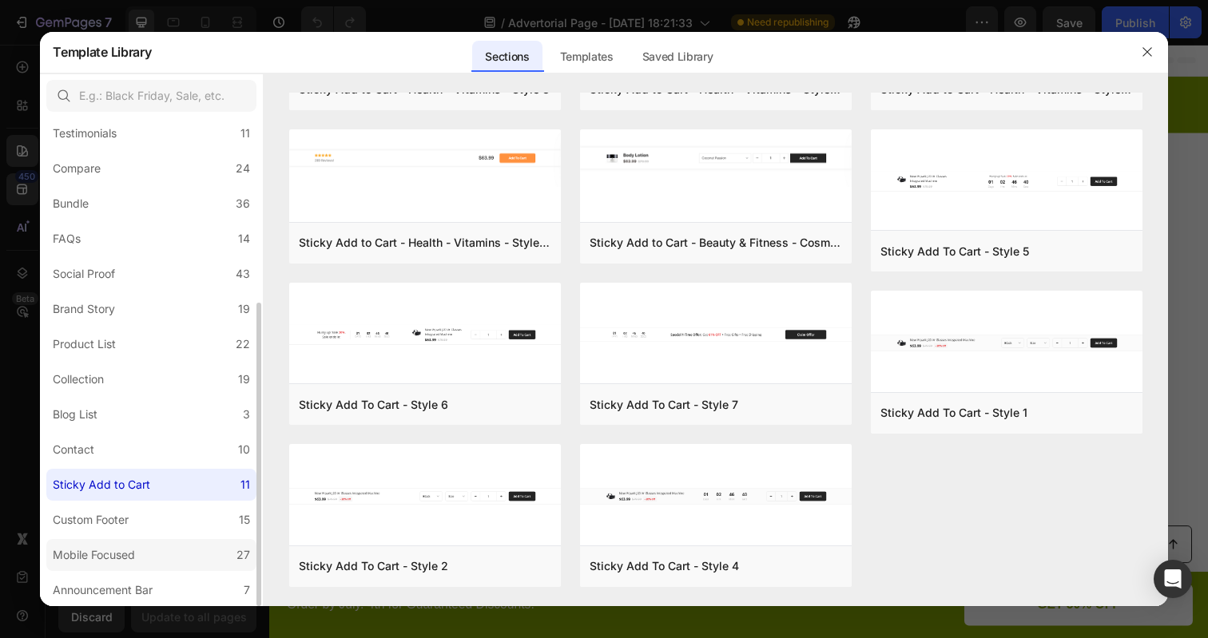
click at [159, 543] on label "Mobile Focused 27" at bounding box center [151, 555] width 210 height 32
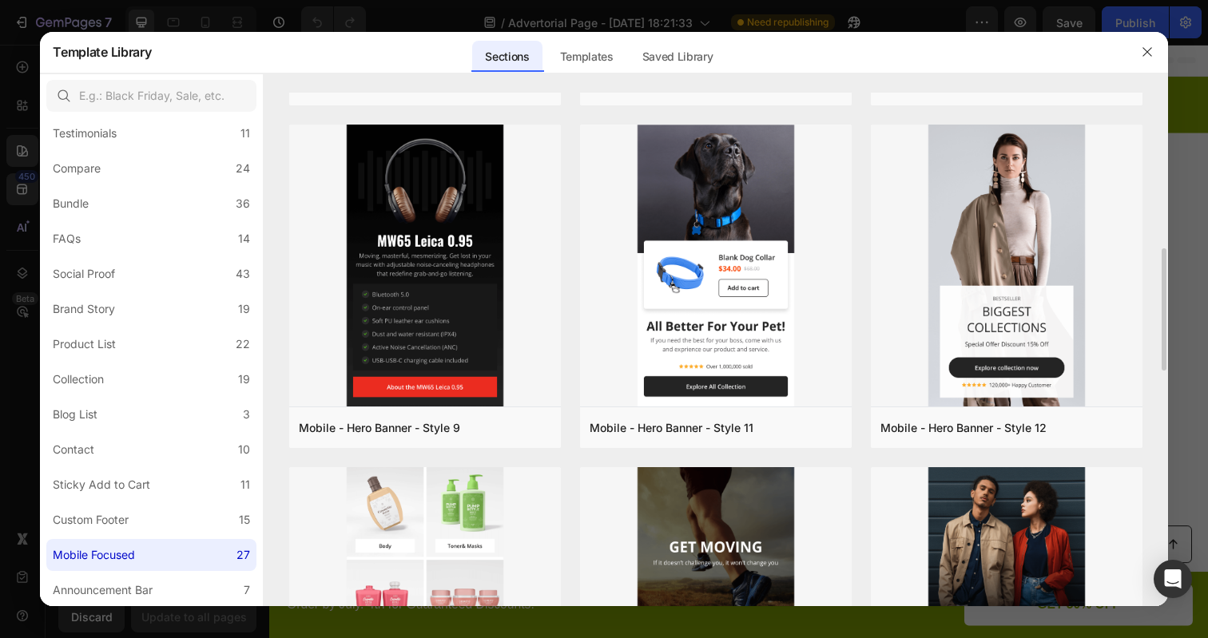
scroll to position [671, 0]
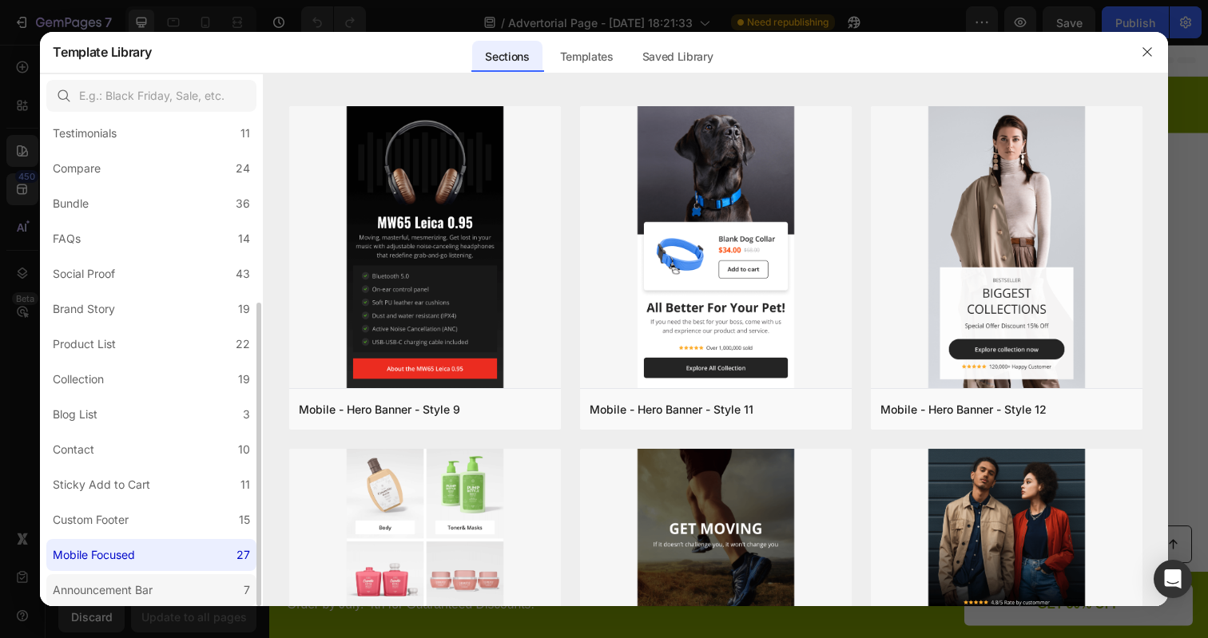
click at [201, 583] on label "Announcement Bar 7" at bounding box center [151, 590] width 210 height 32
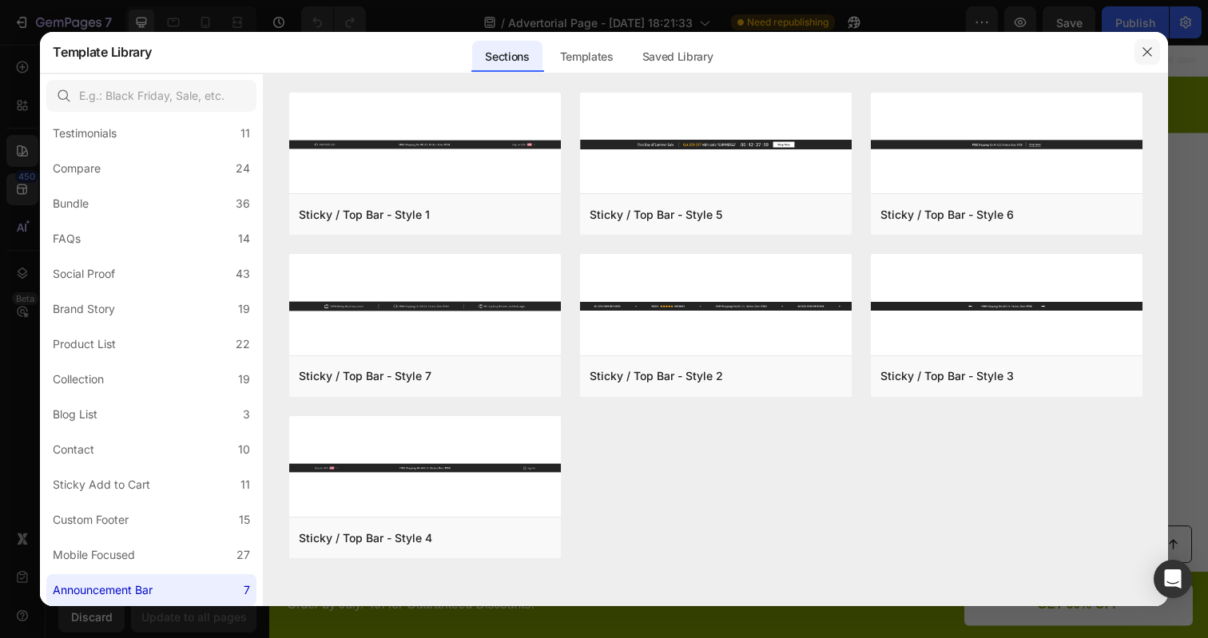
click at [1139, 54] on button "button" at bounding box center [1147, 52] width 26 height 26
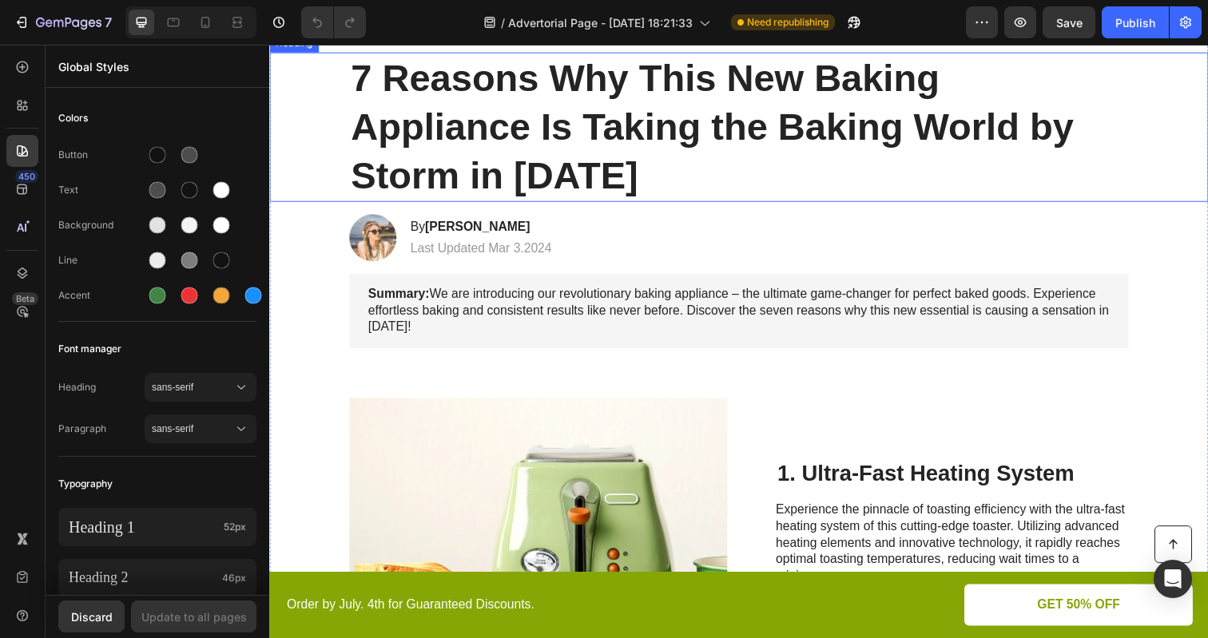
scroll to position [225, 0]
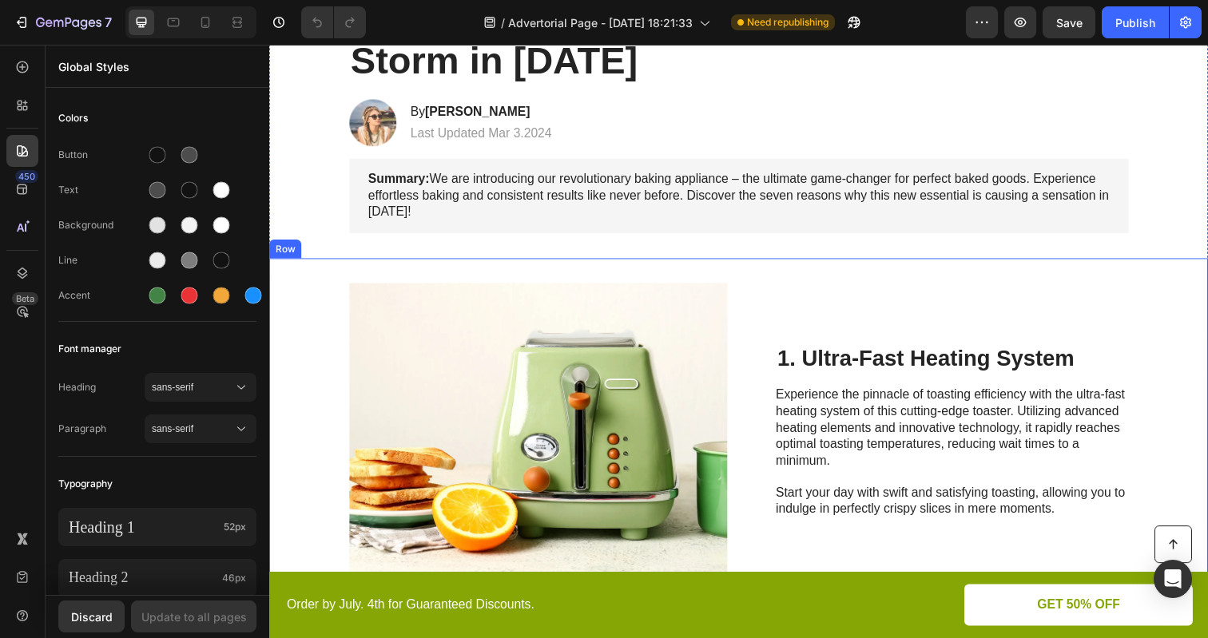
click at [867, 384] on div "1. Ultra-Fast Heating System Heading Experience the pinnacle of toasting effici…" at bounding box center [966, 440] width 360 height 304
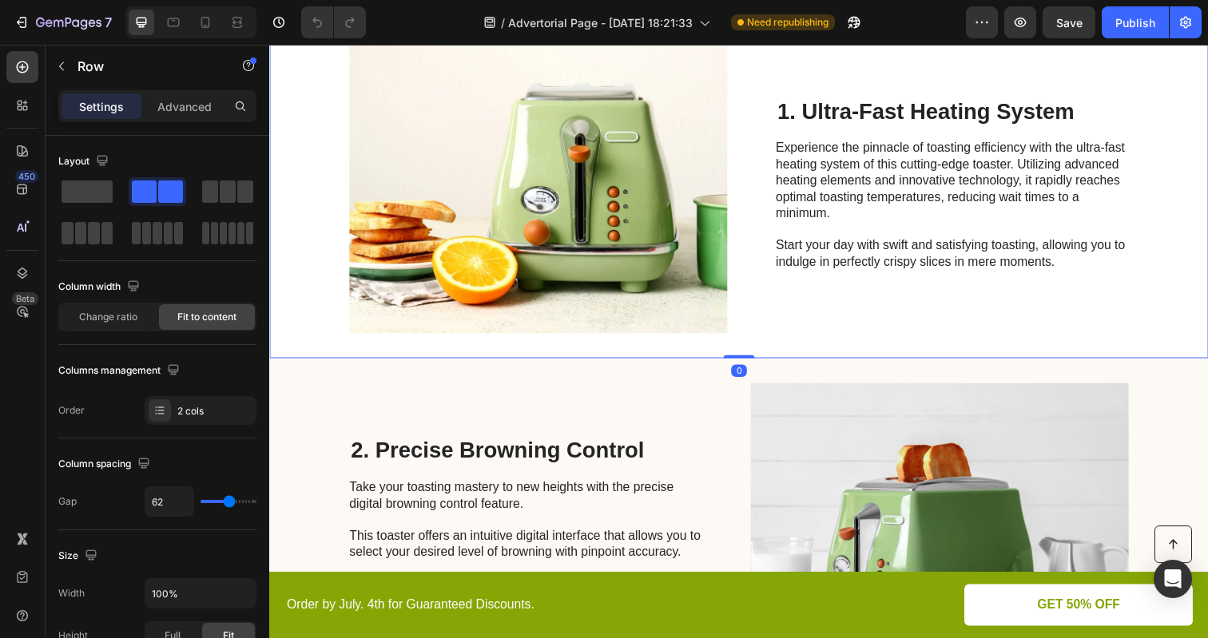
scroll to position [518, 0]
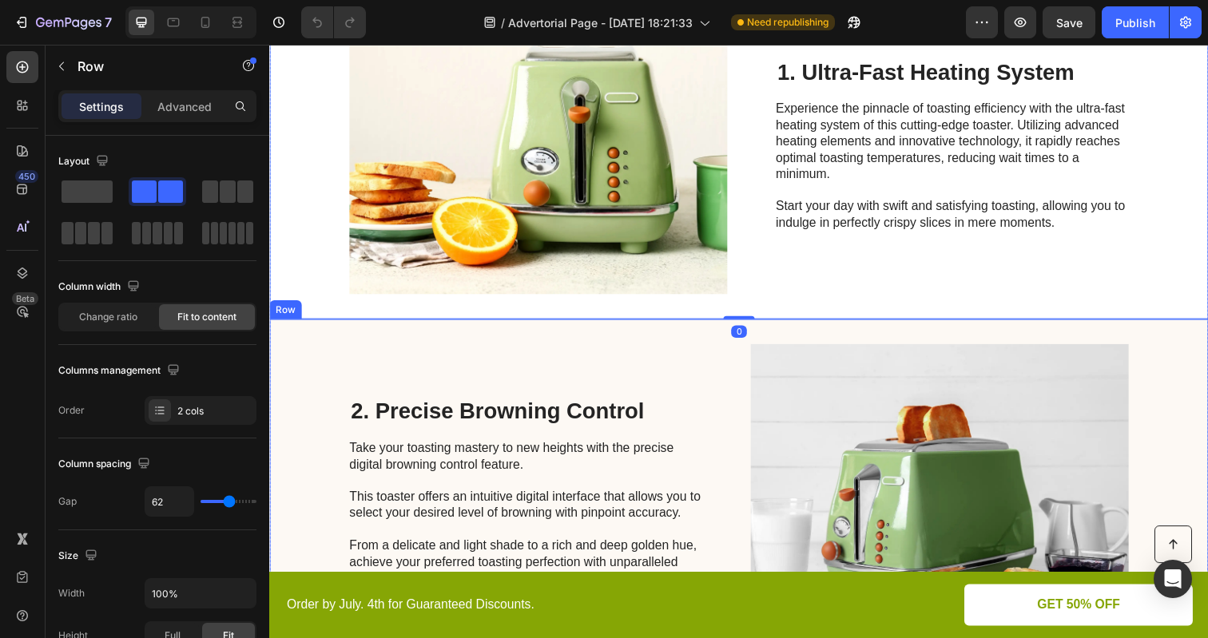
click at [649, 383] on div "2. Precise [PERSON_NAME] Control Heading Take your toasting mastery to new heig…" at bounding box center [531, 503] width 360 height 304
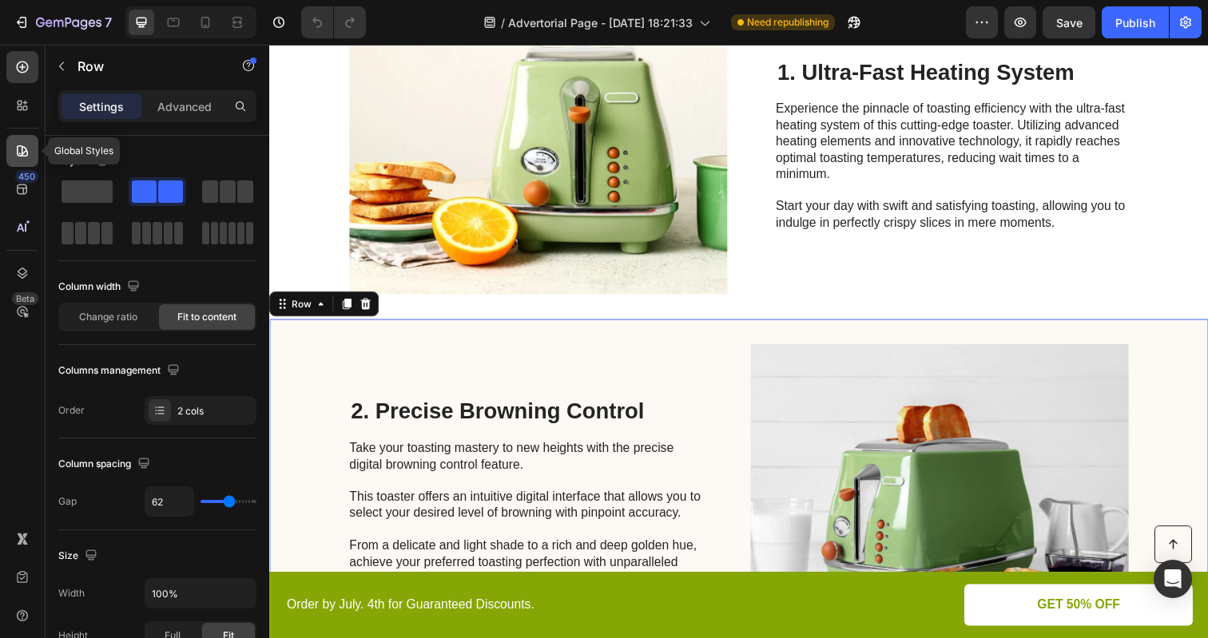
click at [24, 155] on icon at bounding box center [22, 151] width 16 height 16
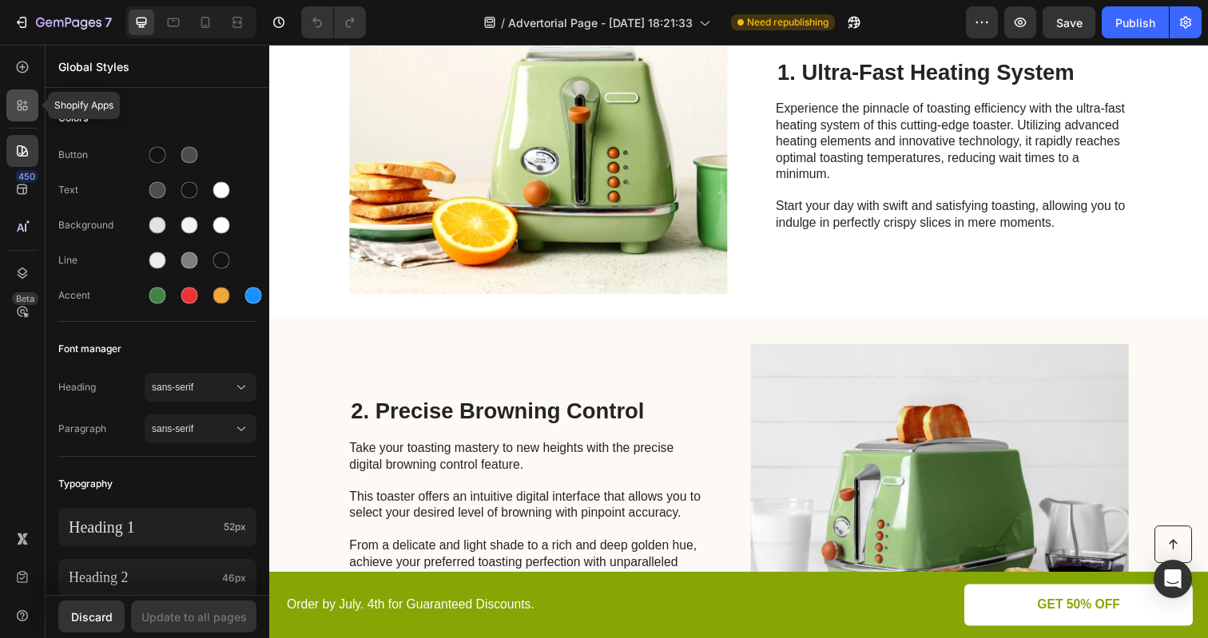
click at [24, 109] on icon at bounding box center [25, 108] width 5 height 5
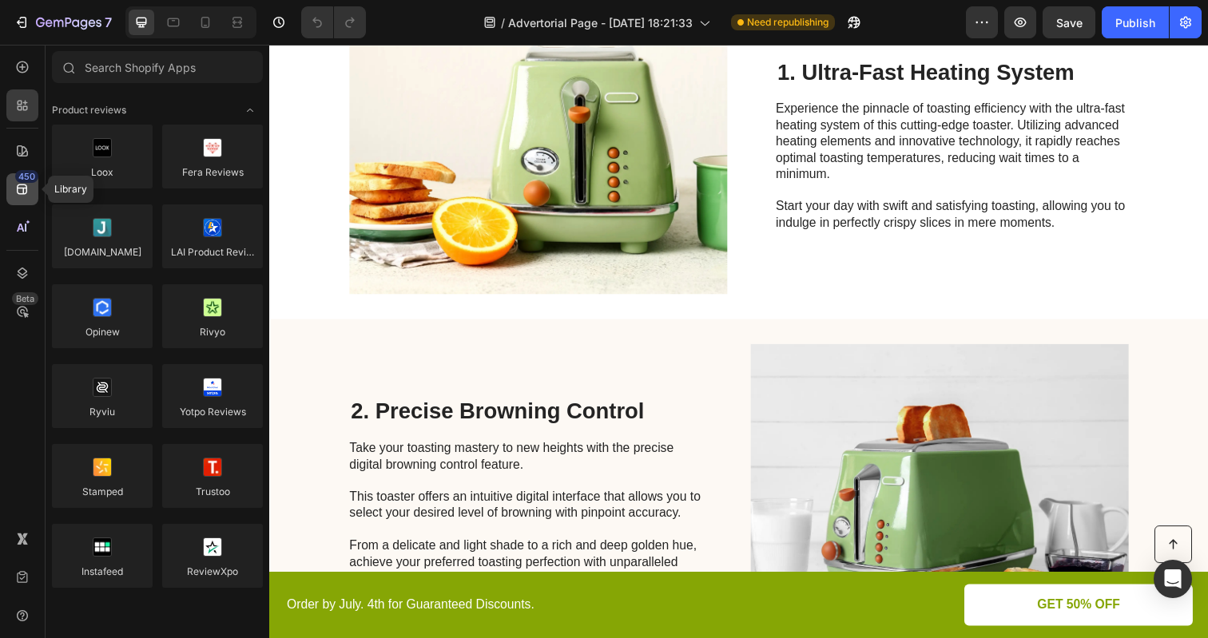
click at [19, 197] on icon at bounding box center [22, 189] width 16 height 16
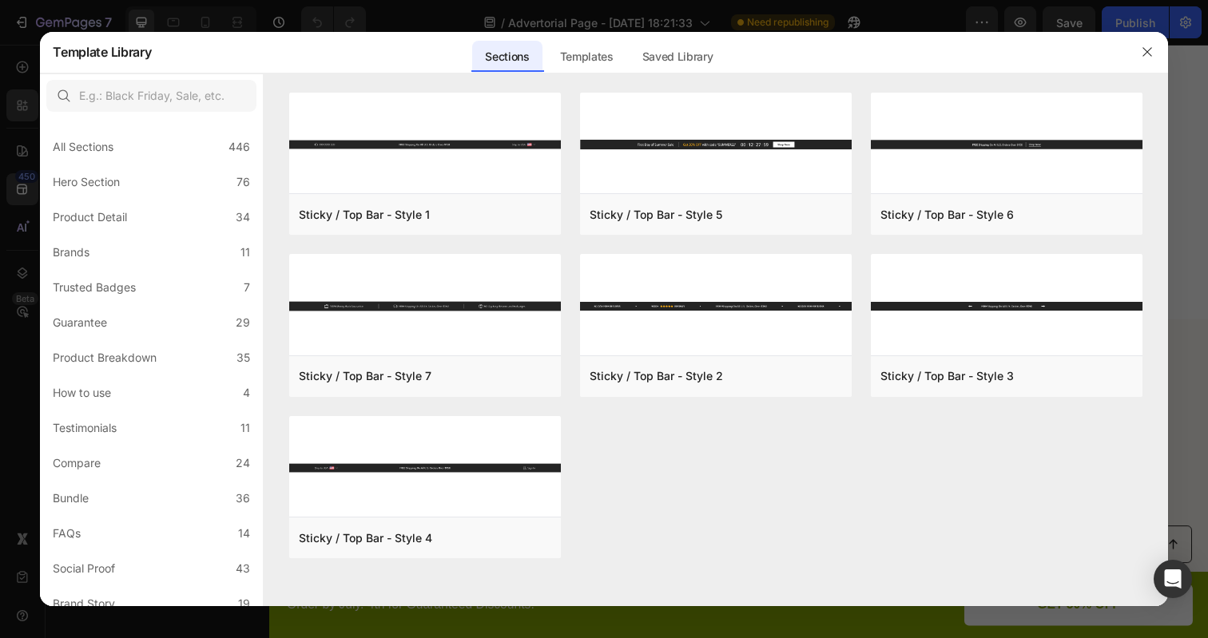
click at [1133, 55] on div at bounding box center [1147, 52] width 42 height 42
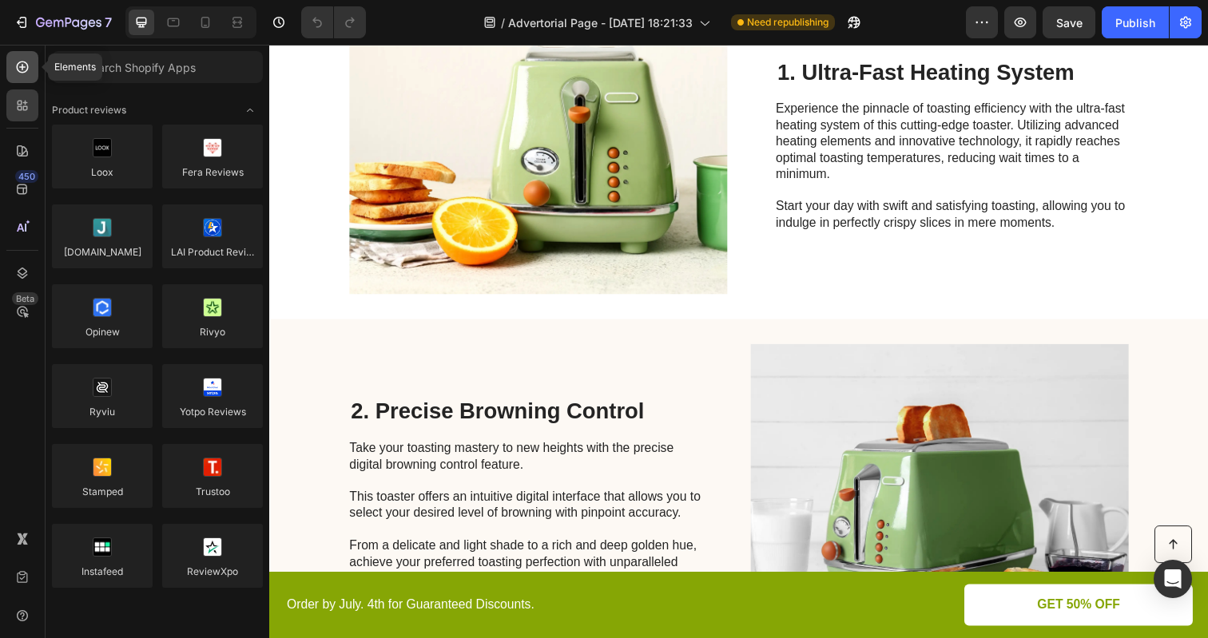
click at [35, 58] on div at bounding box center [22, 67] width 32 height 32
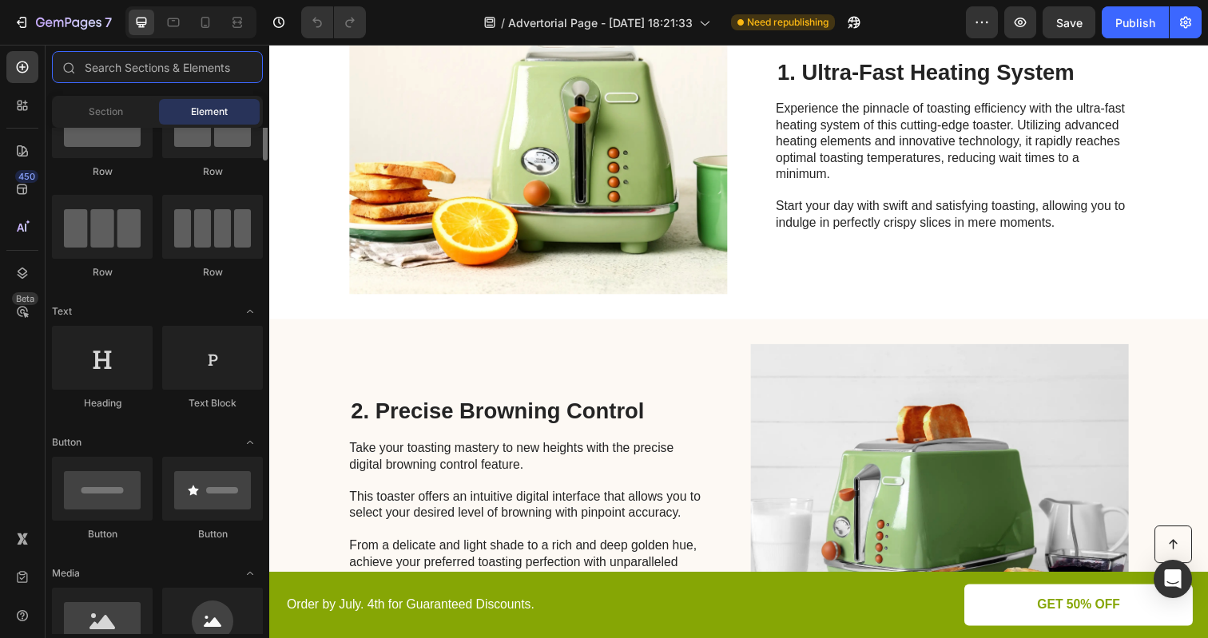
scroll to position [0, 0]
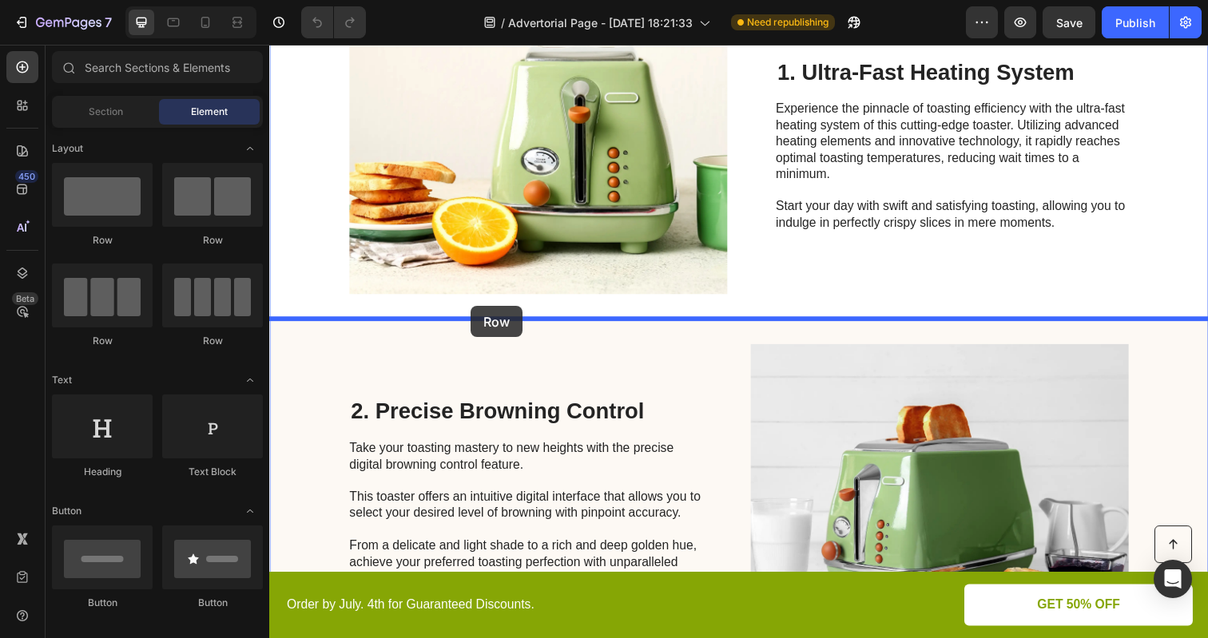
drag, startPoint x: 486, startPoint y: 263, endPoint x: 470, endPoint y: 312, distance: 52.3
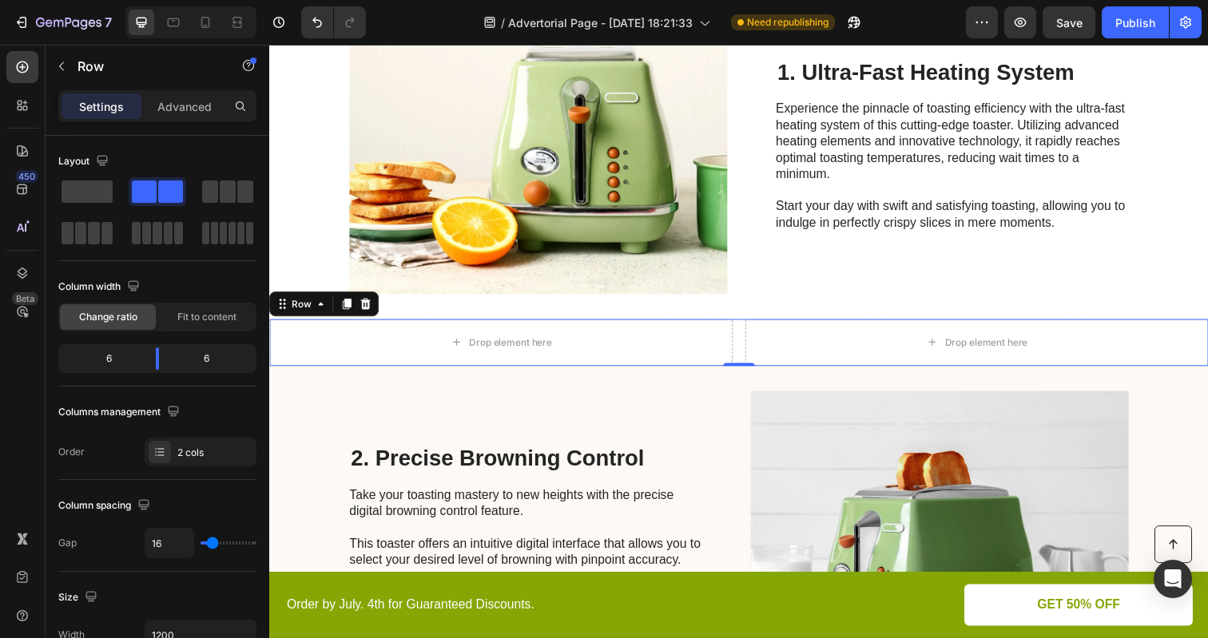
click at [745, 338] on div "Drop element here Drop element here Row 0" at bounding box center [748, 349] width 959 height 48
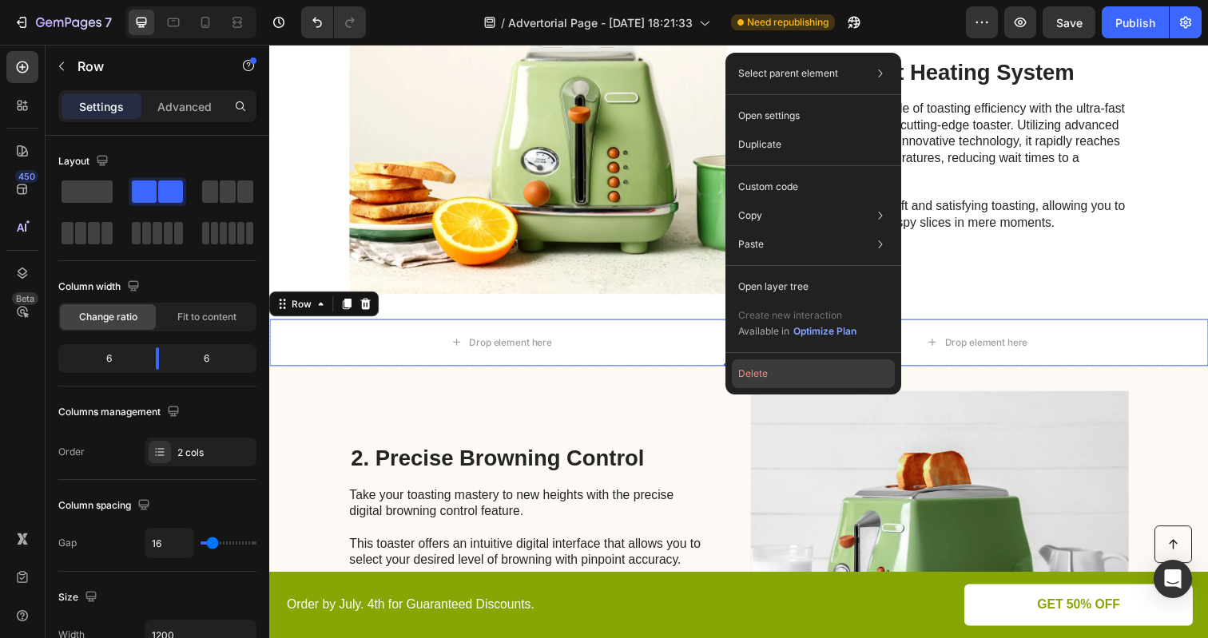
click at [753, 369] on button "Delete" at bounding box center [813, 373] width 163 height 29
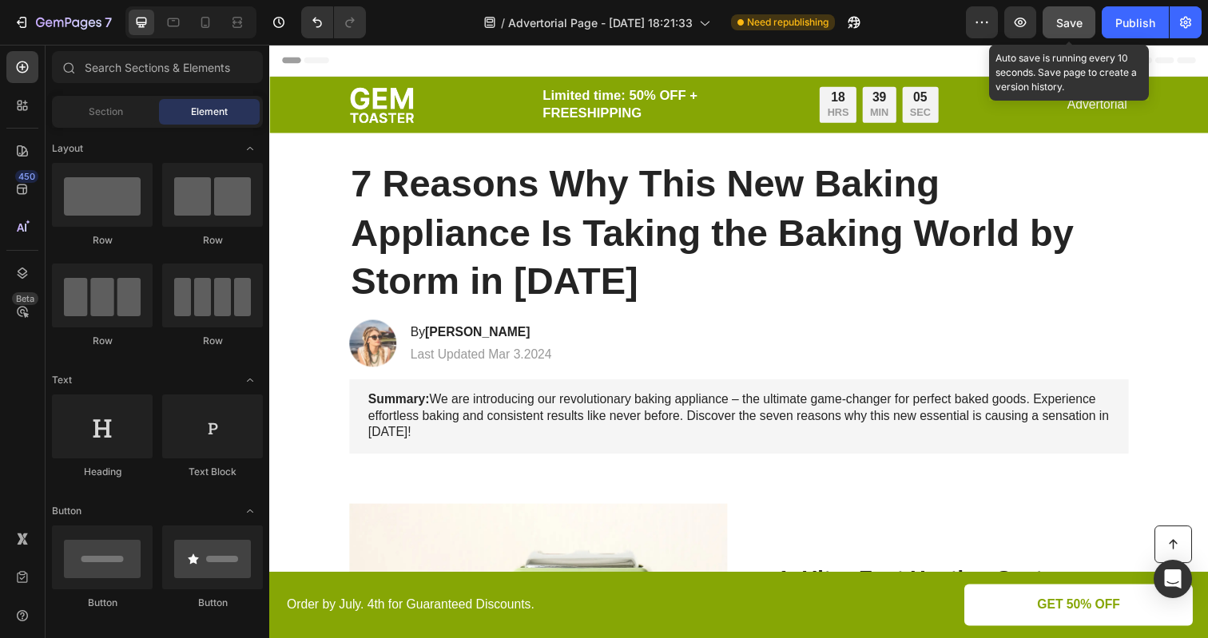
click at [1060, 12] on button "Save" at bounding box center [1068, 22] width 53 height 32
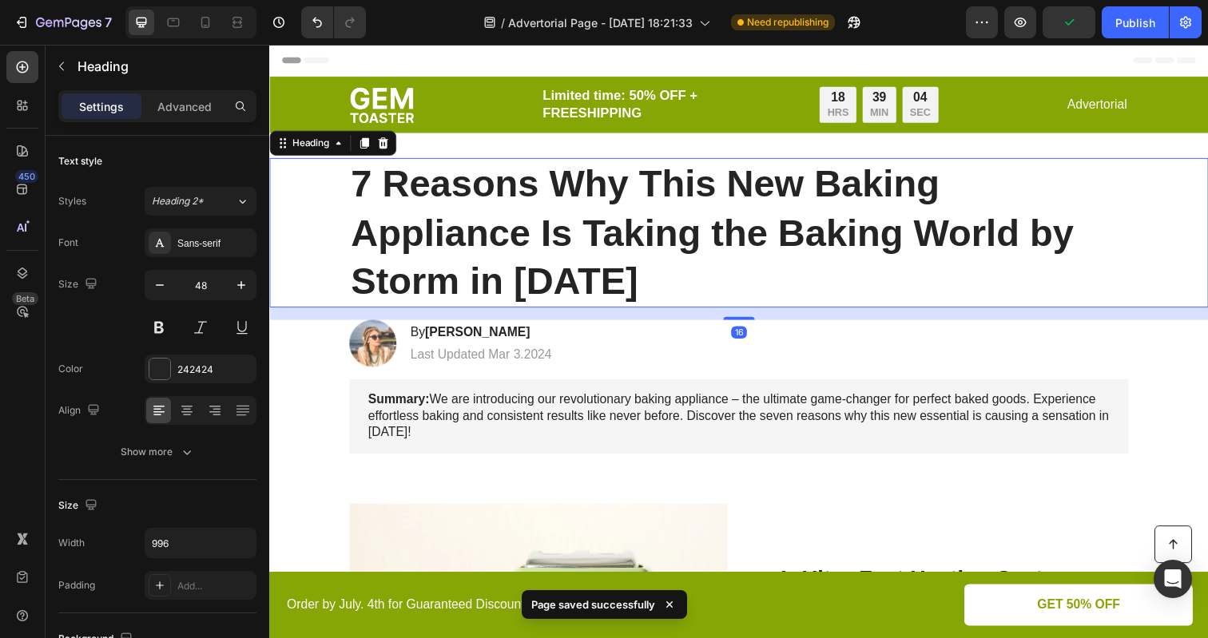
click at [827, 244] on h1 "7 Reasons Why This New Baking Appliance Is Taking the Baking World by Storm in …" at bounding box center [749, 237] width 796 height 153
click at [1137, 31] on button "Publish" at bounding box center [1135, 22] width 67 height 32
